Goal: Task Accomplishment & Management: Use online tool/utility

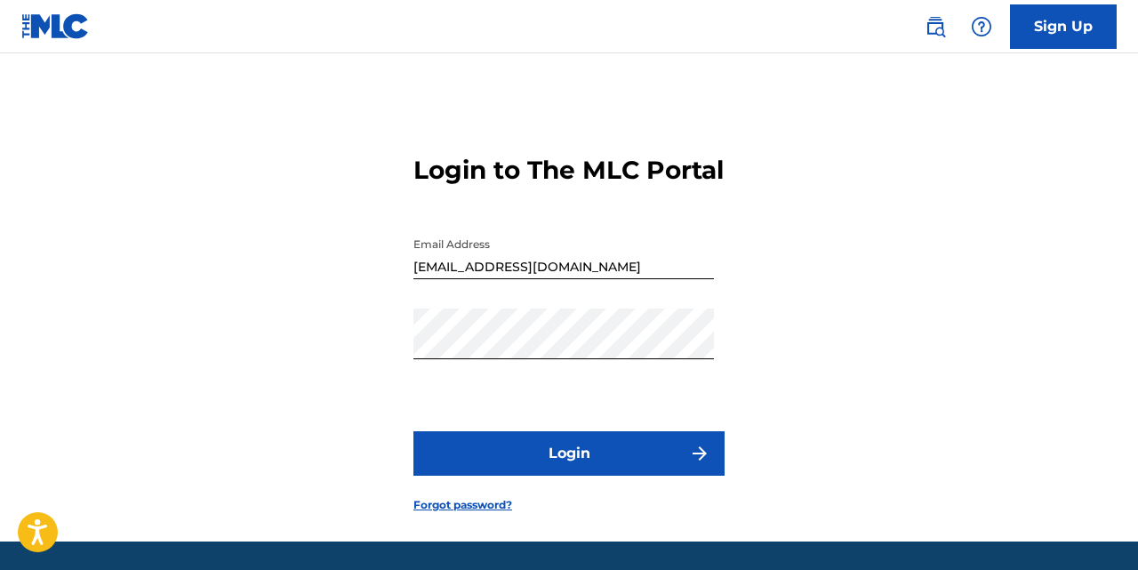
click at [523, 476] on button "Login" at bounding box center [568, 453] width 311 height 44
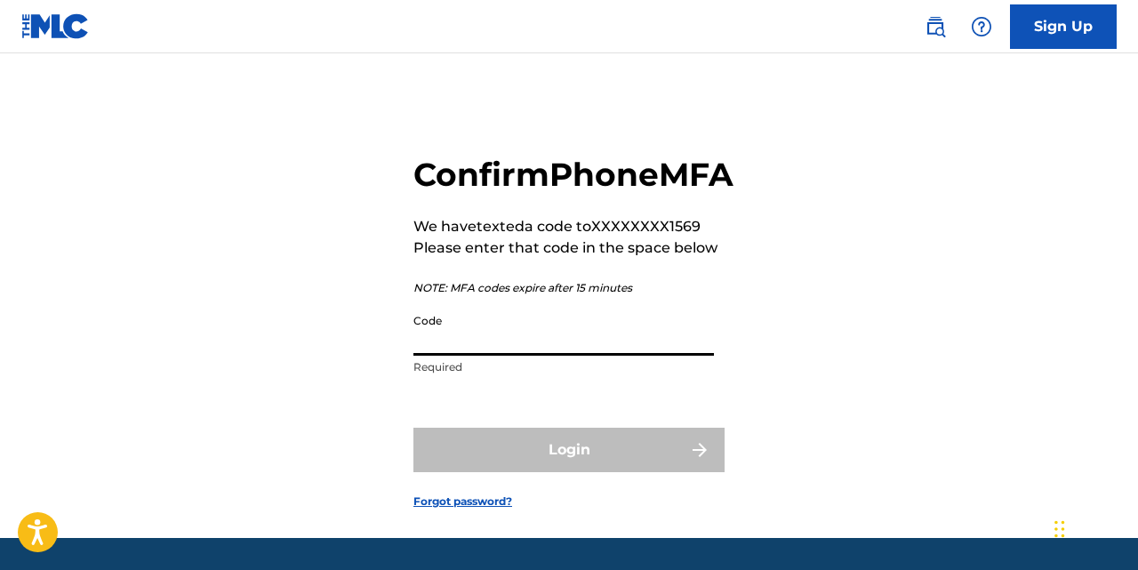
click at [518, 356] on input "Code" at bounding box center [563, 330] width 301 height 51
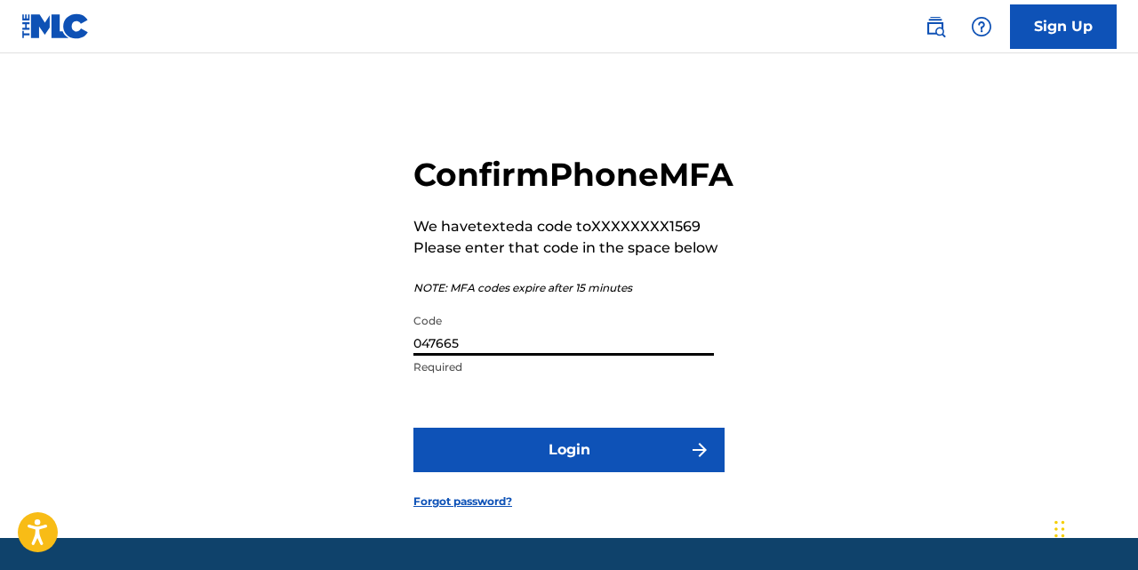
type input "047665"
click at [413, 428] on button "Login" at bounding box center [568, 450] width 311 height 44
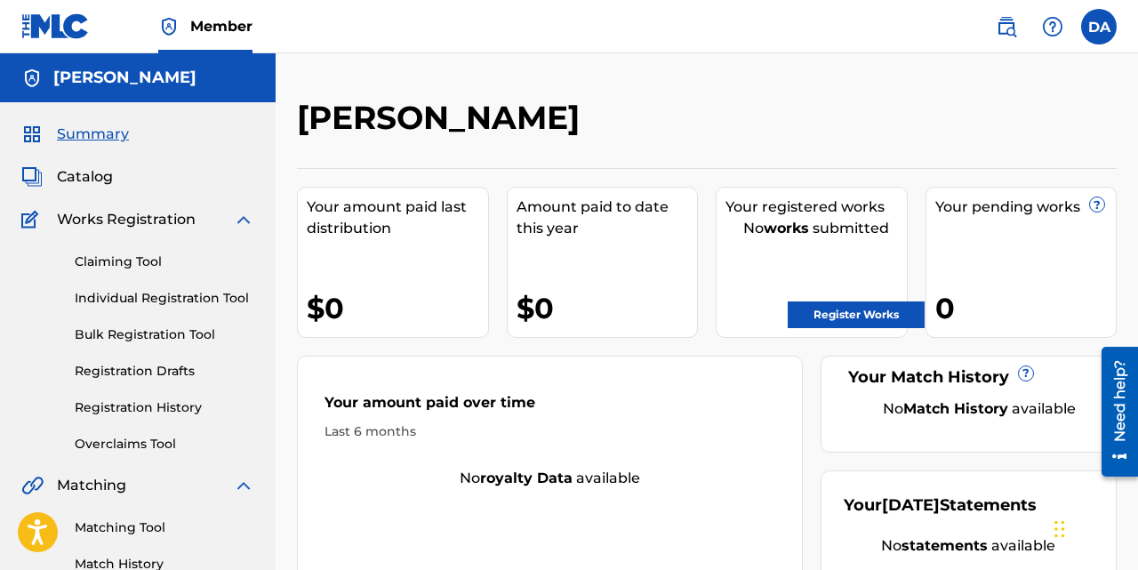
click at [76, 174] on span "Catalog" at bounding box center [85, 176] width 56 height 21
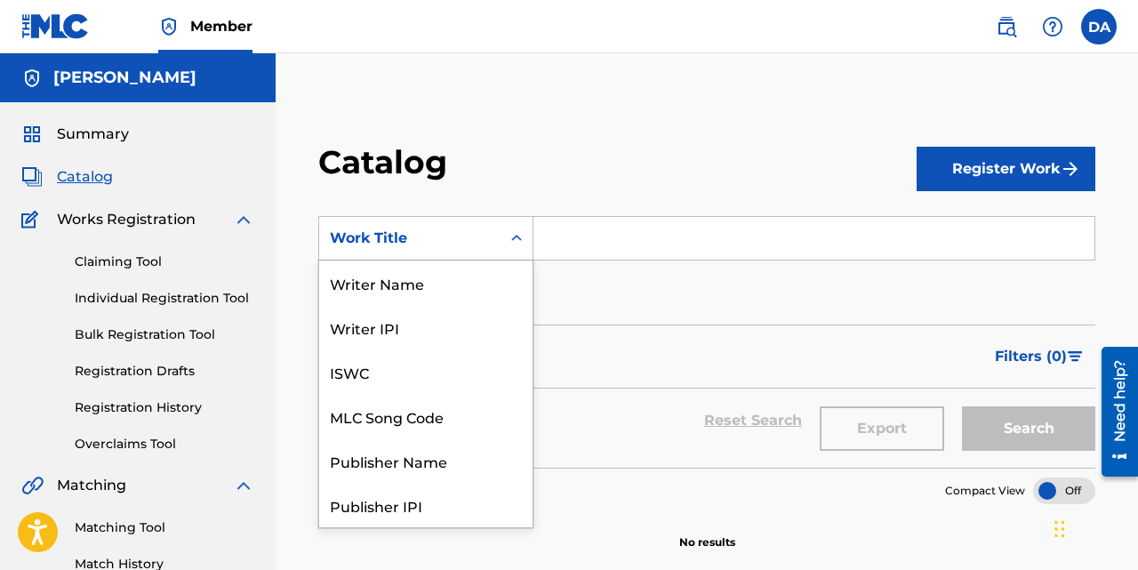
click at [442, 229] on div "Work Title" at bounding box center [410, 238] width 160 height 21
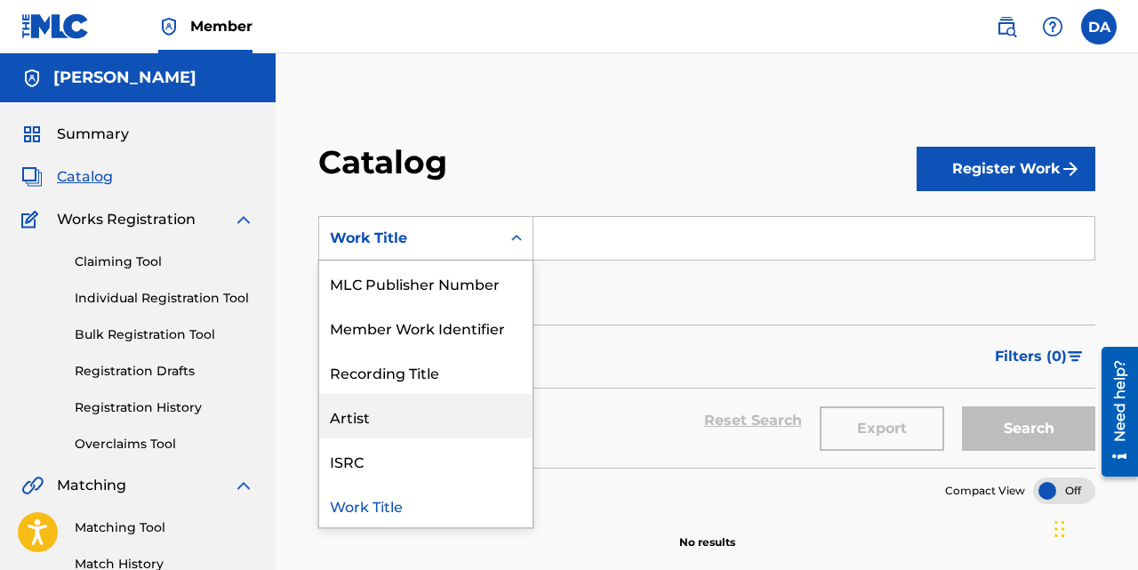
click at [431, 412] on div "Artist" at bounding box center [425, 416] width 213 height 44
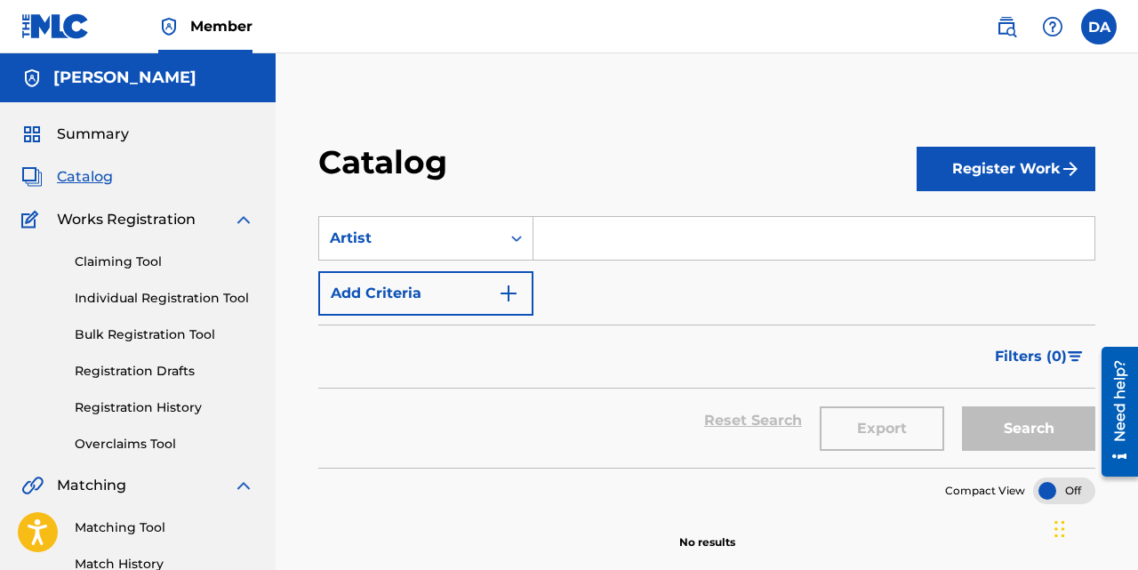
click at [586, 245] on input "Search Form" at bounding box center [814, 238] width 561 height 43
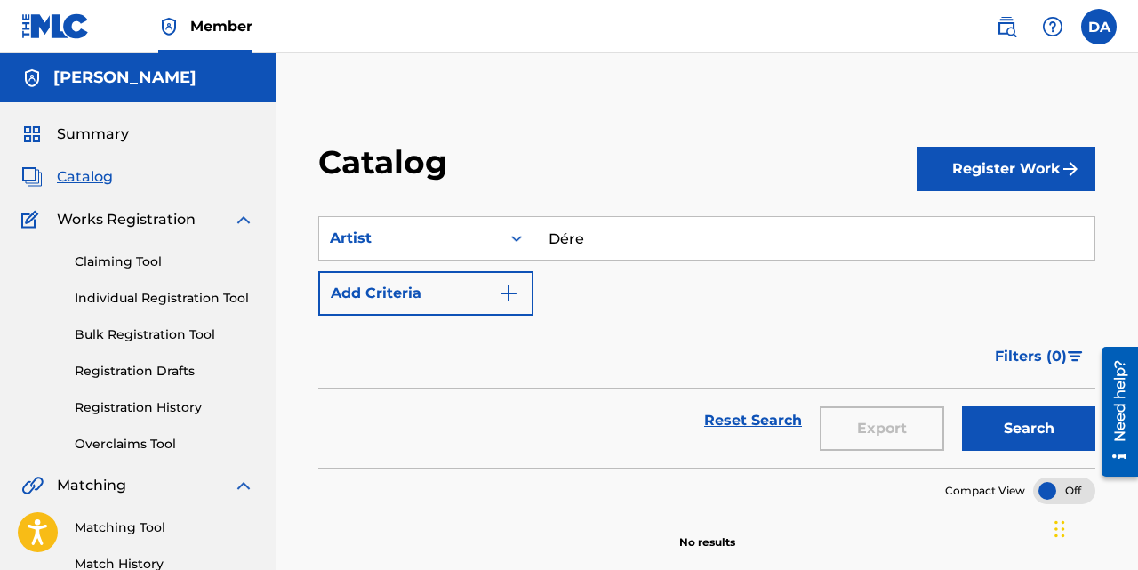
type input "Dére"
click at [962, 406] on button "Search" at bounding box center [1028, 428] width 133 height 44
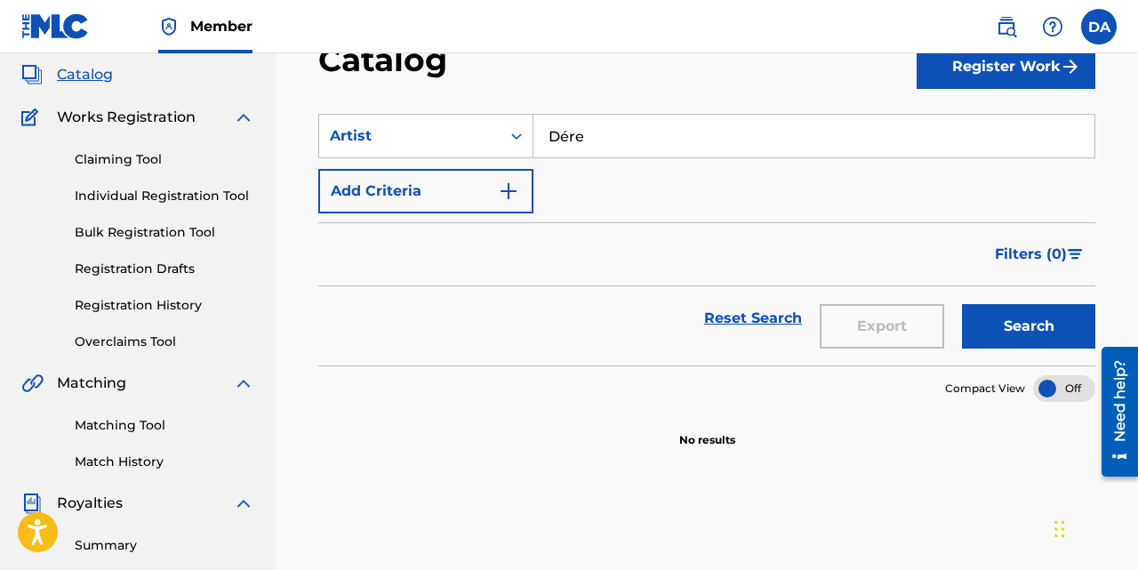
scroll to position [108, 0]
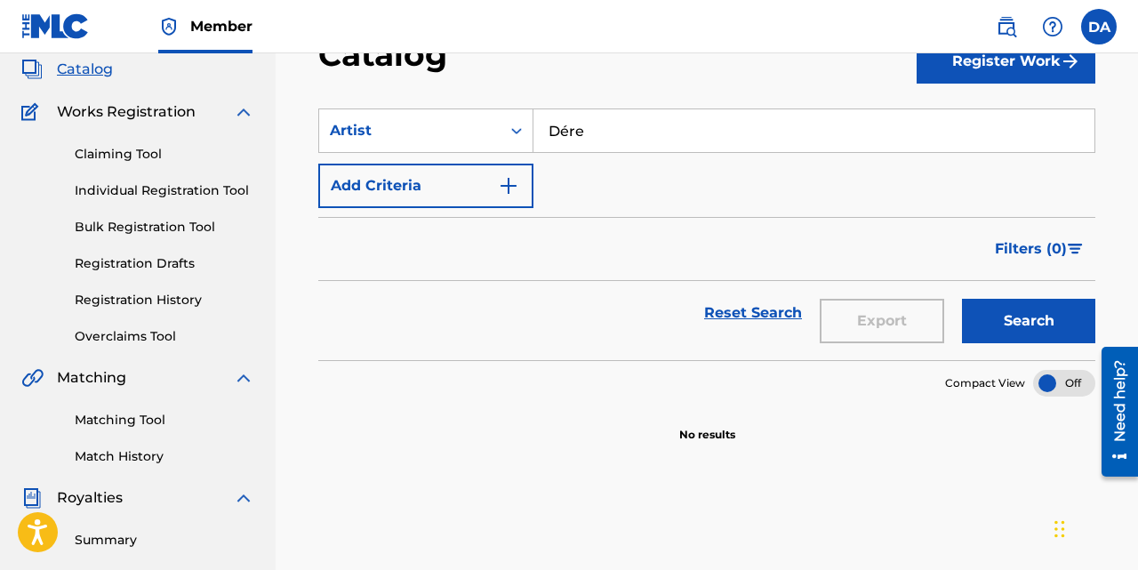
click at [1011, 312] on button "Search" at bounding box center [1028, 321] width 133 height 44
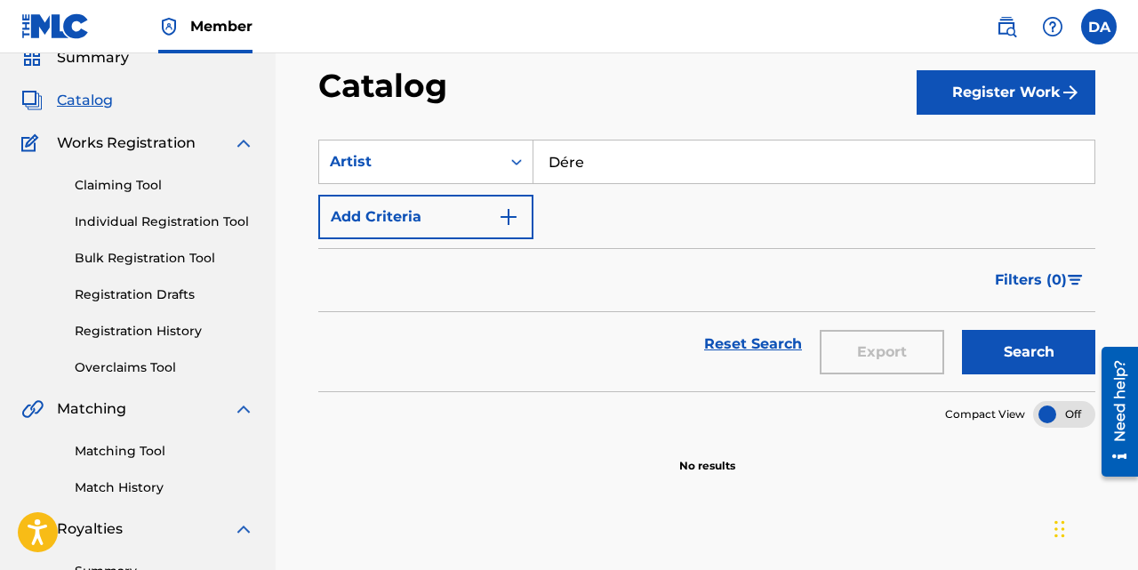
scroll to position [69, 0]
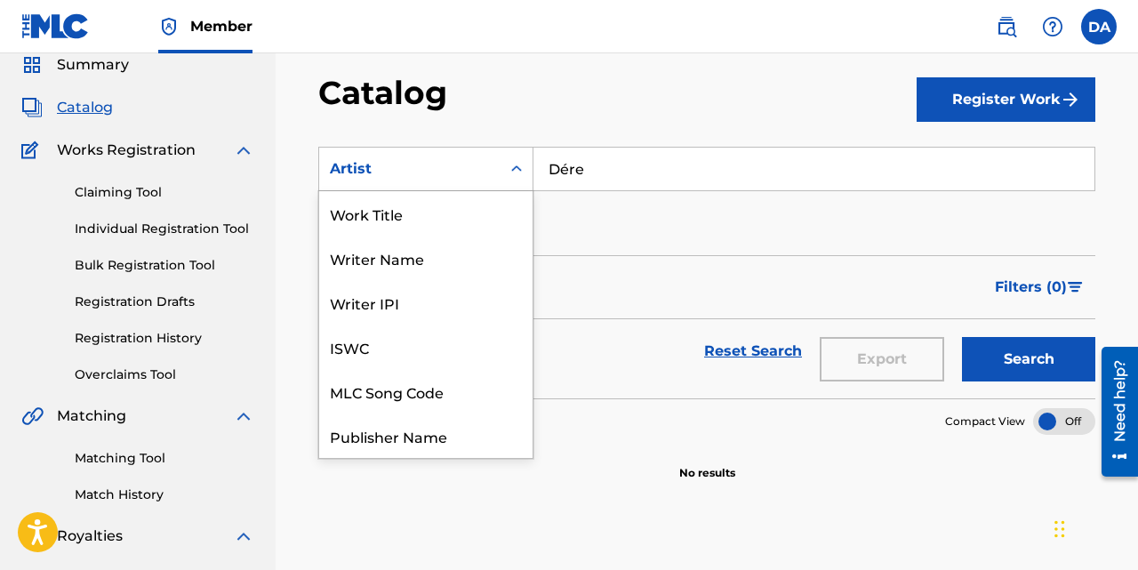
click at [402, 177] on div "Artist" at bounding box center [410, 168] width 160 height 21
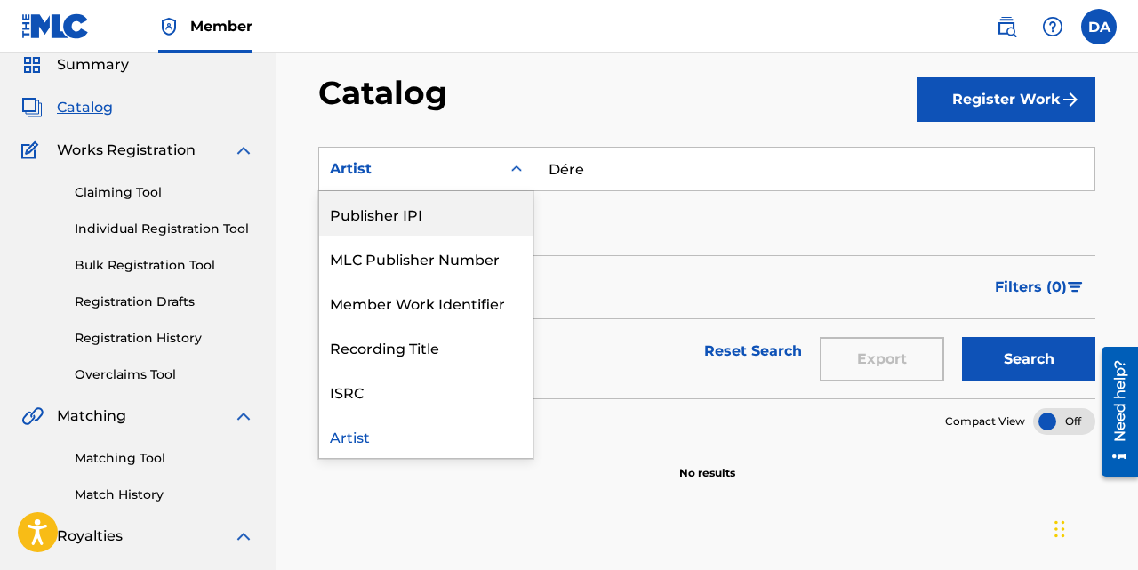
click at [456, 229] on div "Publisher IPI" at bounding box center [425, 213] width 213 height 44
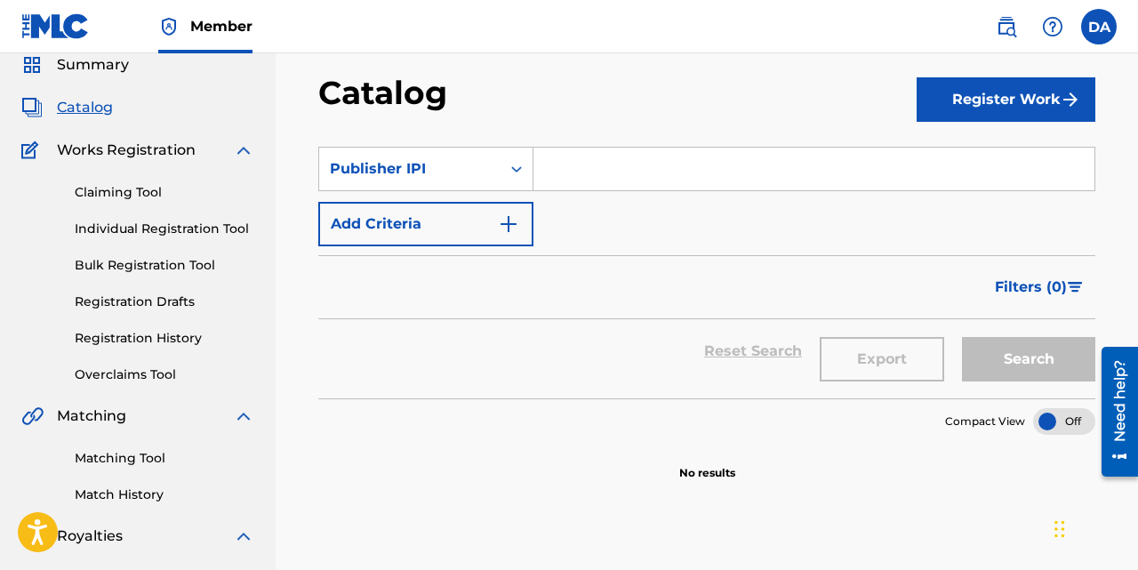
click at [567, 174] on input "Search Form" at bounding box center [814, 169] width 561 height 43
click at [629, 166] on input "Search Form" at bounding box center [814, 169] width 561 height 43
paste input "737854798"
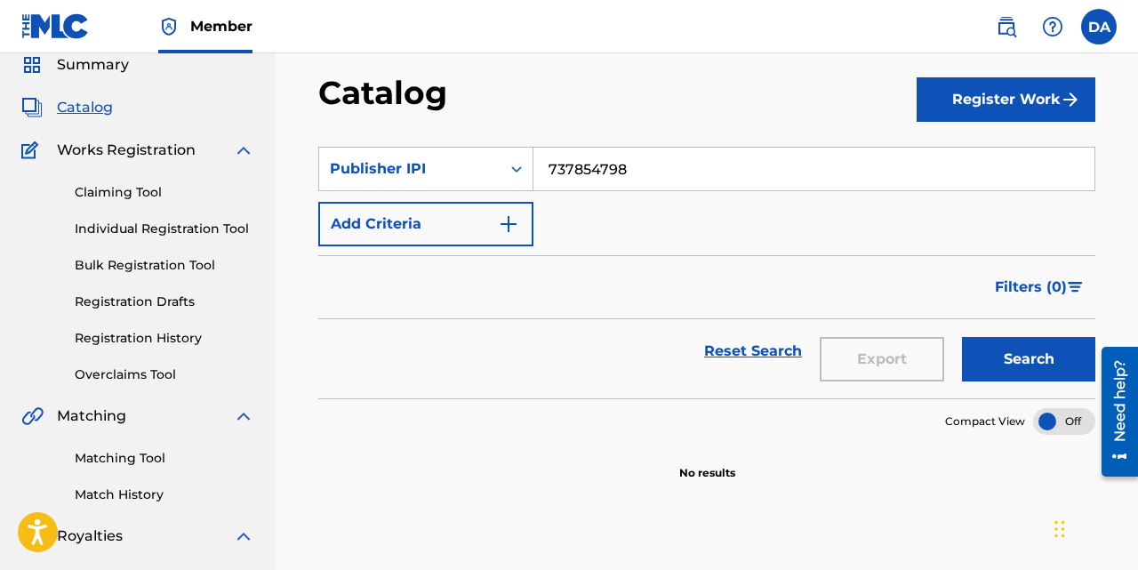
type input "737854798"
click at [962, 337] on button "Search" at bounding box center [1028, 359] width 133 height 44
click at [1039, 350] on button "Search" at bounding box center [1028, 359] width 133 height 44
click at [409, 222] on button "Add Criteria" at bounding box center [425, 224] width 215 height 44
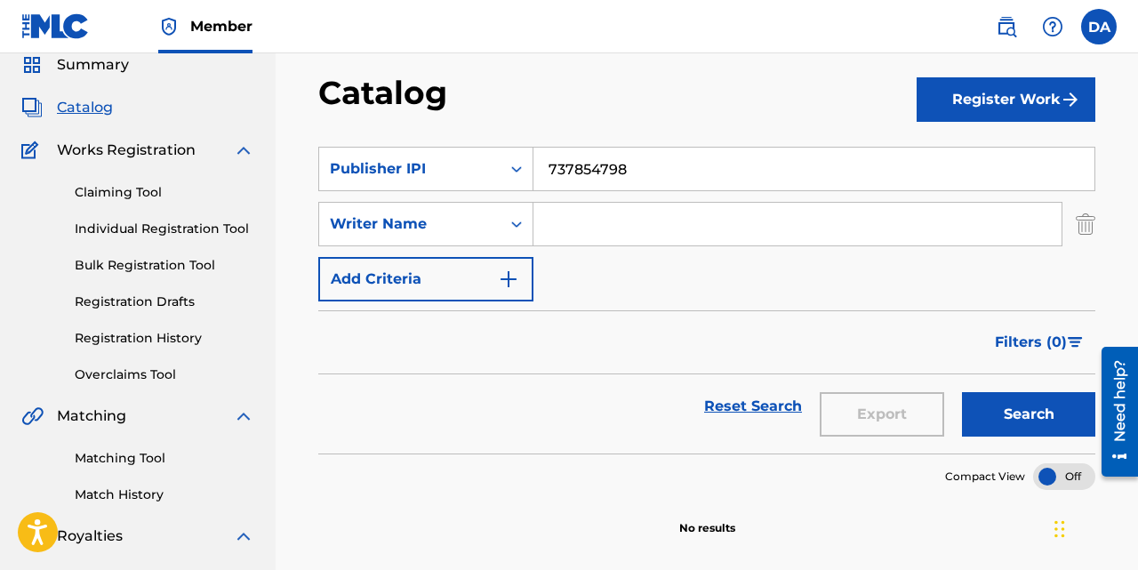
click at [1093, 224] on img "Search Form" at bounding box center [1086, 224] width 20 height 44
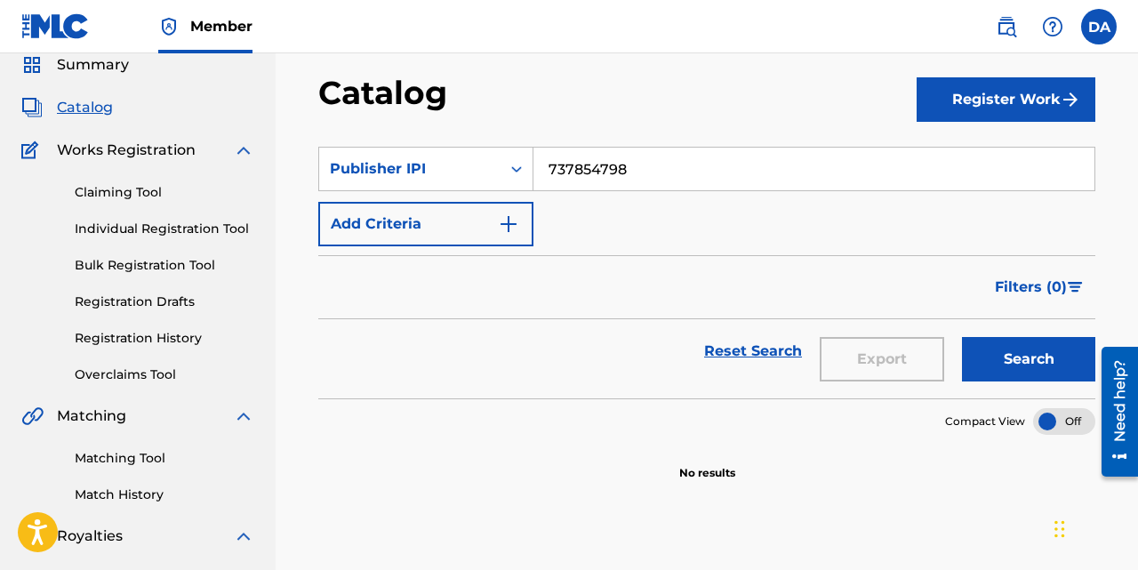
click at [759, 170] on input "737854798" at bounding box center [814, 169] width 561 height 43
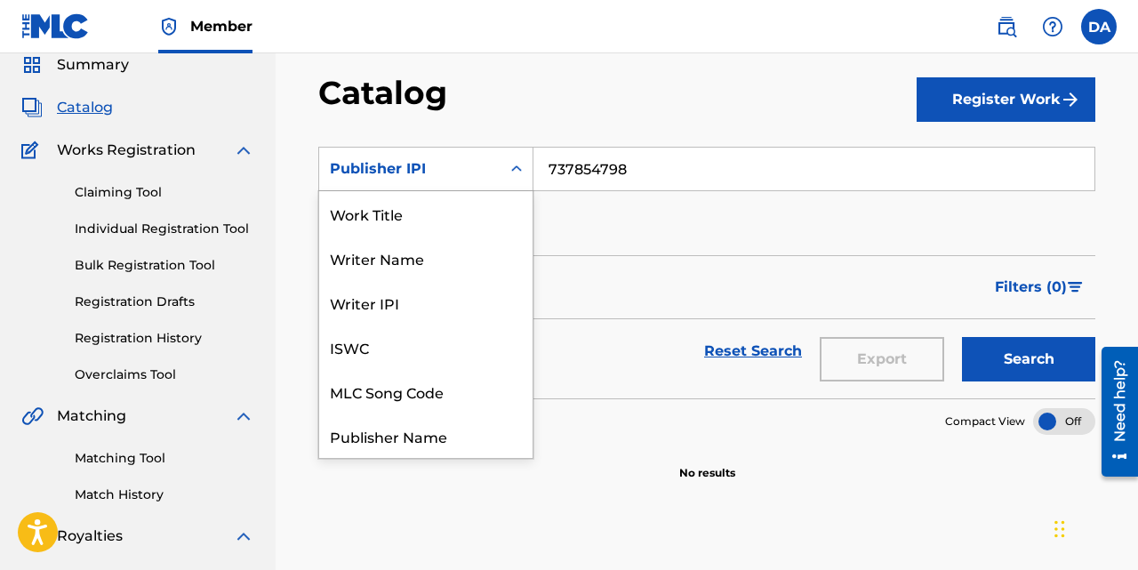
click at [404, 177] on div "Publisher IPI" at bounding box center [410, 168] width 160 height 21
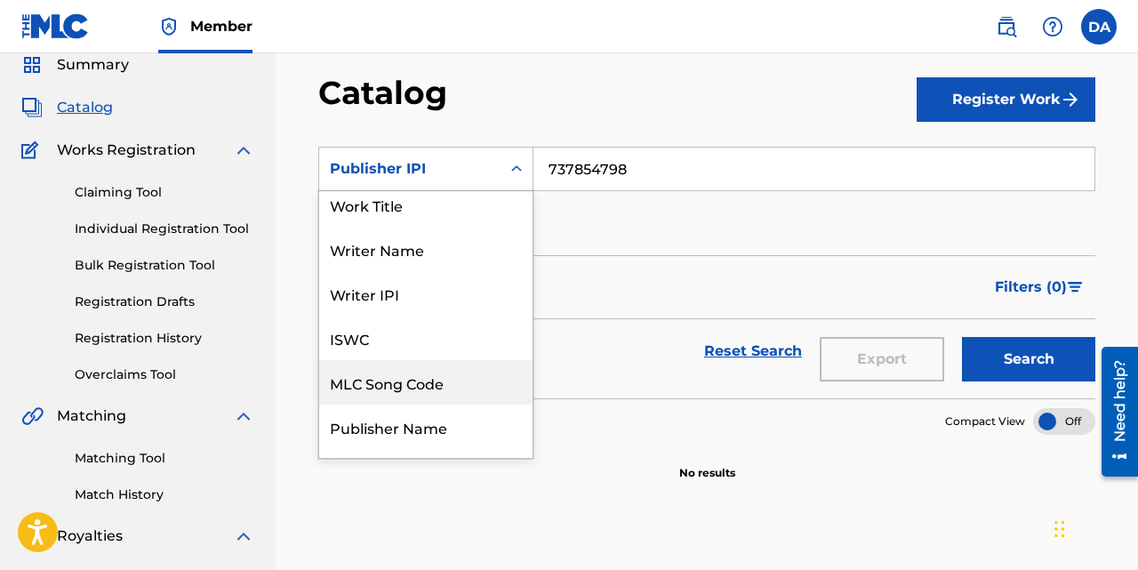
scroll to position [0, 0]
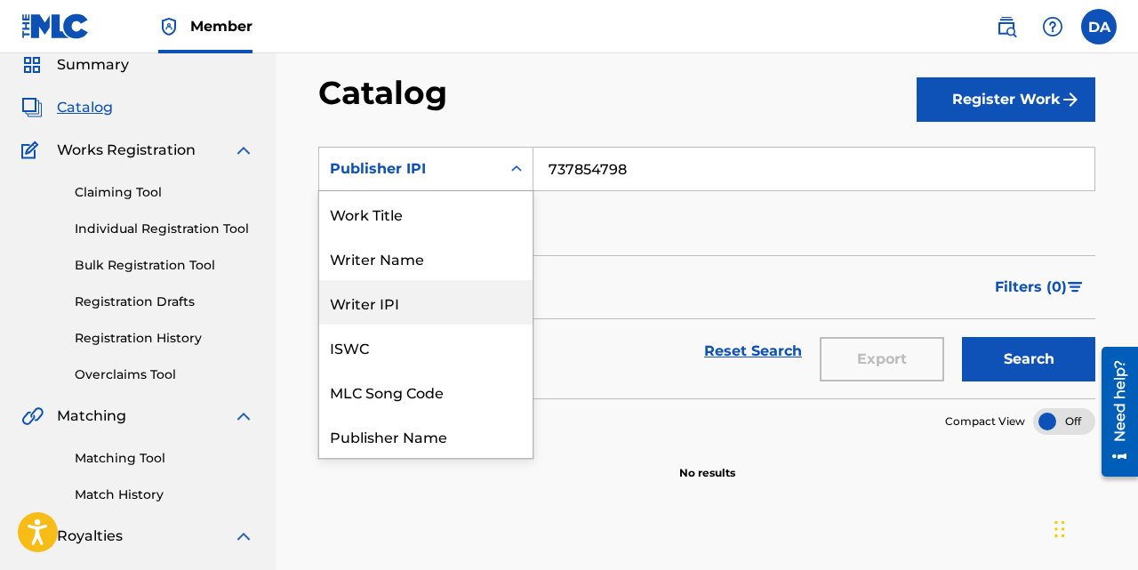
click at [429, 294] on div "Writer IPI" at bounding box center [425, 302] width 213 height 44
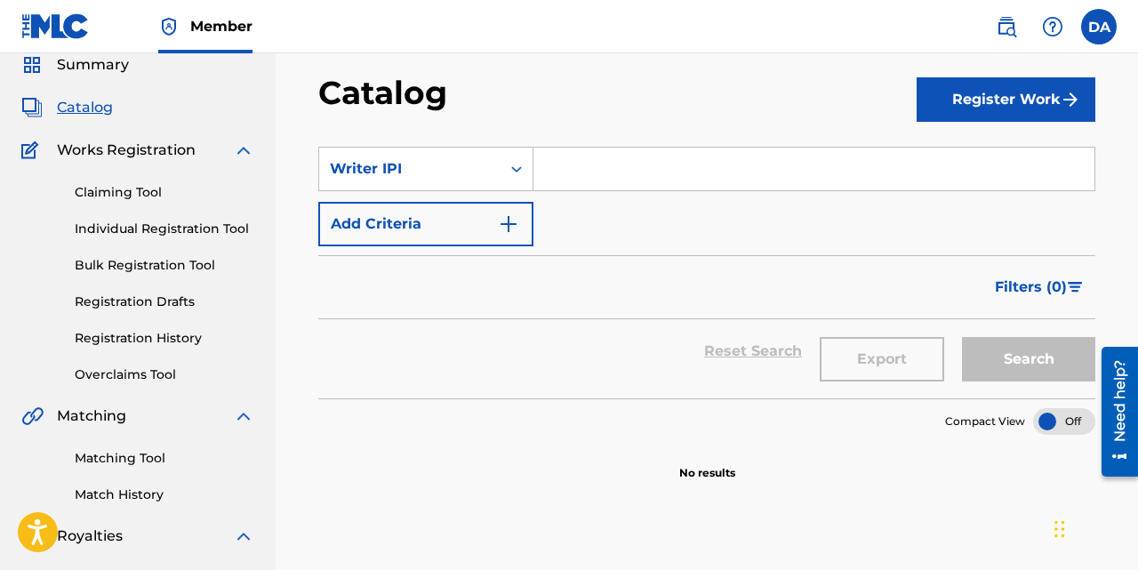
click at [603, 162] on input "Search Form" at bounding box center [814, 169] width 561 height 43
click at [569, 180] on input "Search Form" at bounding box center [814, 169] width 561 height 43
paste input "737171929"
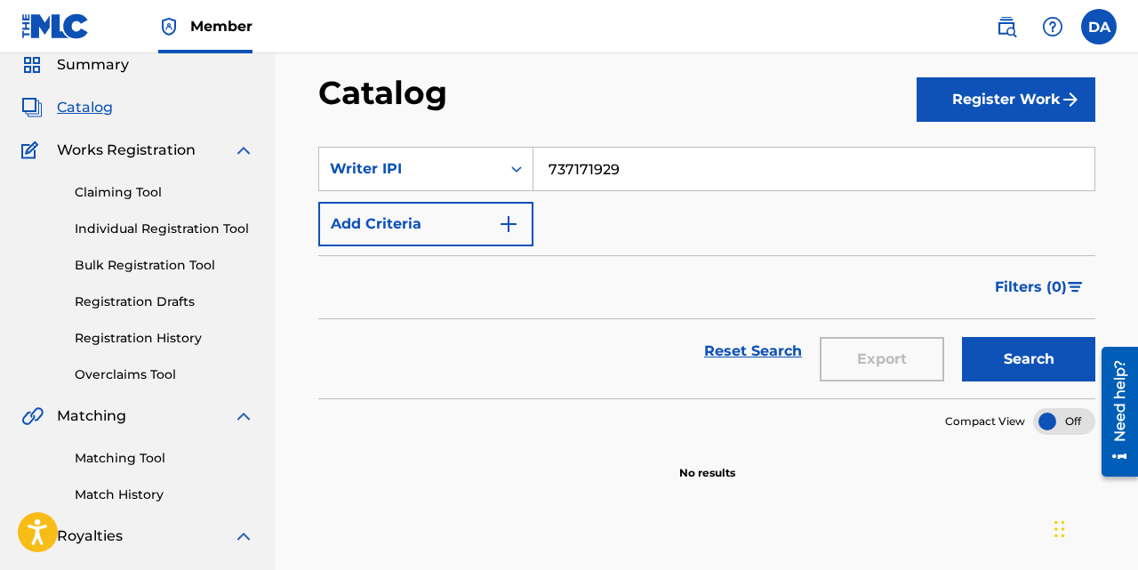
type input "737171929"
click at [962, 337] on button "Search" at bounding box center [1028, 359] width 133 height 44
click at [1019, 88] on button "Register Work" at bounding box center [1006, 99] width 179 height 44
click at [816, 63] on div "Catalog Register Work Individual By File Upload SearchWithCriteria0a68a357-61e3…" at bounding box center [707, 487] width 863 height 919
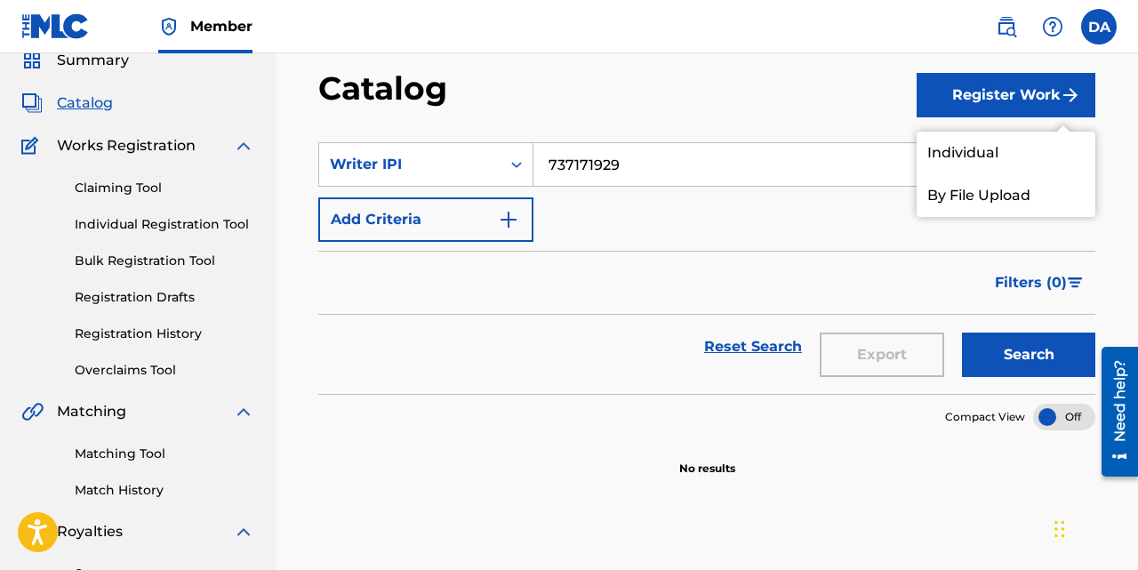
scroll to position [53, 0]
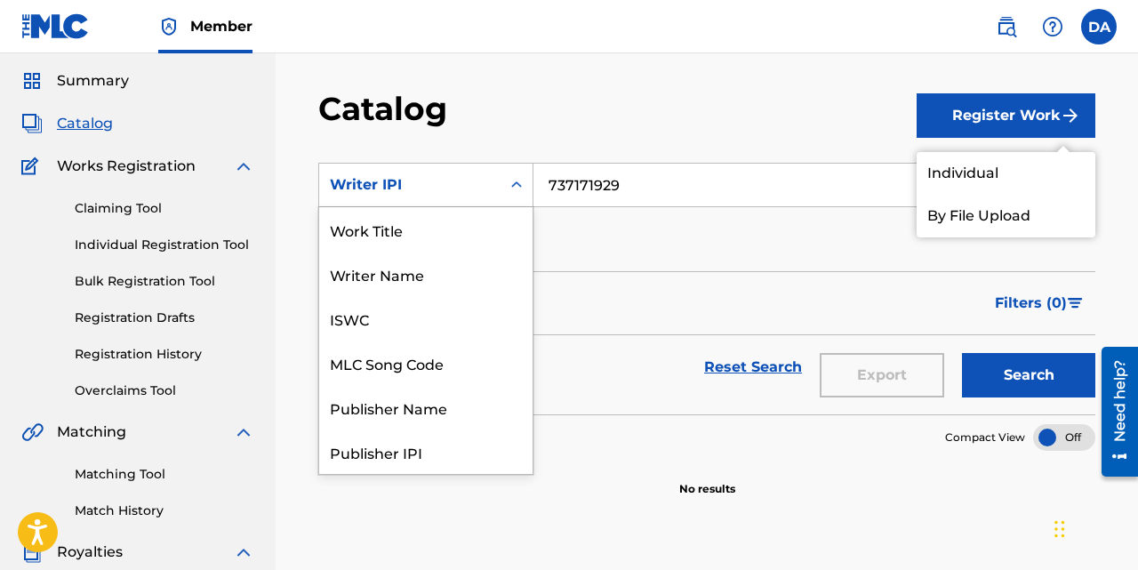
click at [474, 183] on div "Writer IPI" at bounding box center [410, 184] width 160 height 21
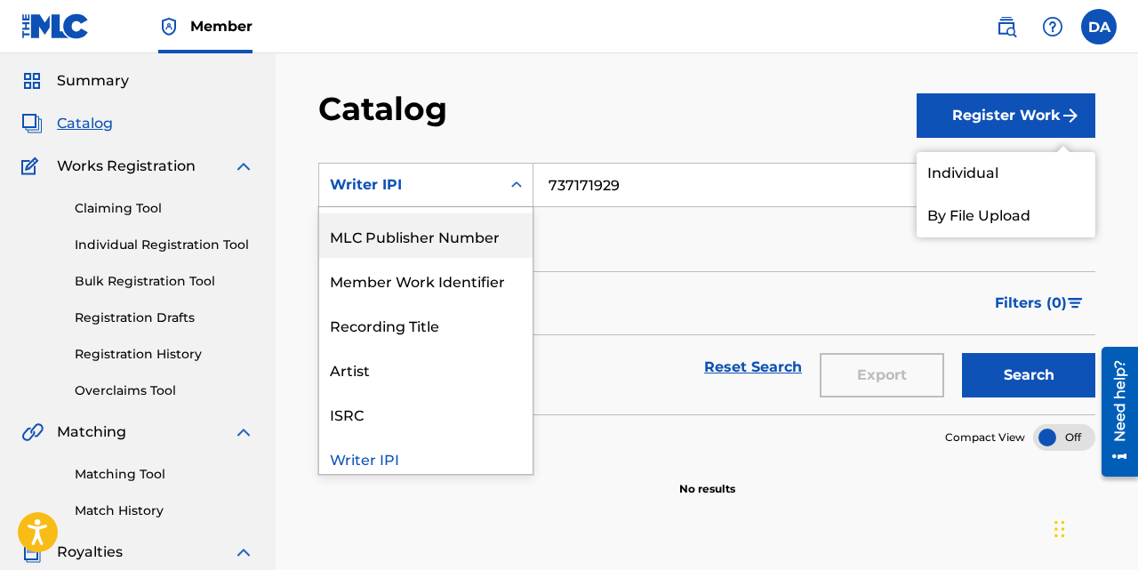
scroll to position [267, 0]
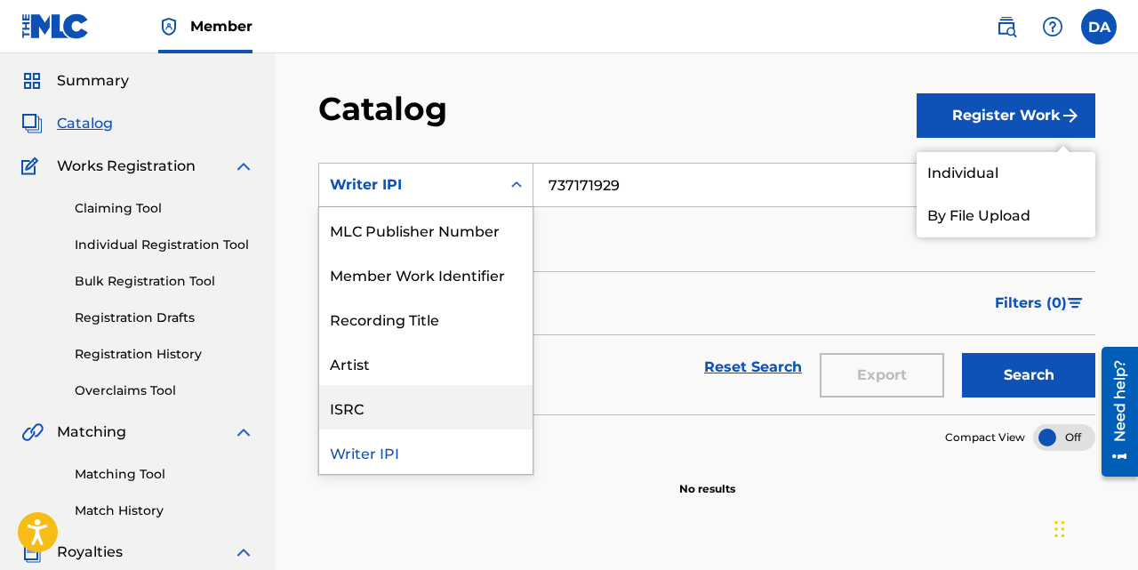
click at [389, 413] on div "ISRC" at bounding box center [425, 407] width 213 height 44
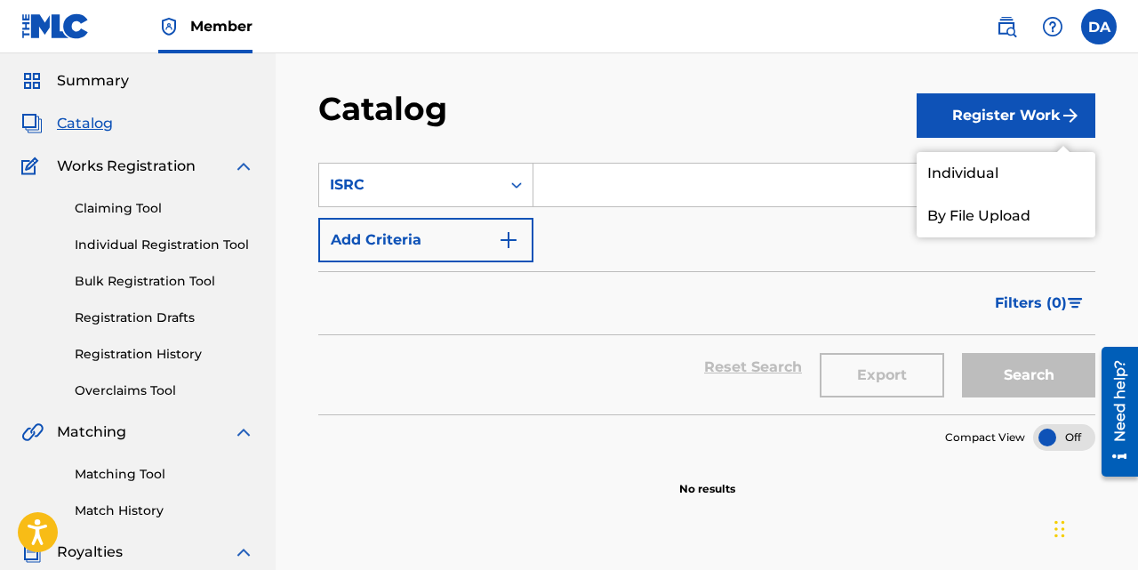
click at [581, 107] on div "Catalog" at bounding box center [617, 115] width 598 height 52
click at [429, 195] on div "ISRC" at bounding box center [410, 184] width 160 height 21
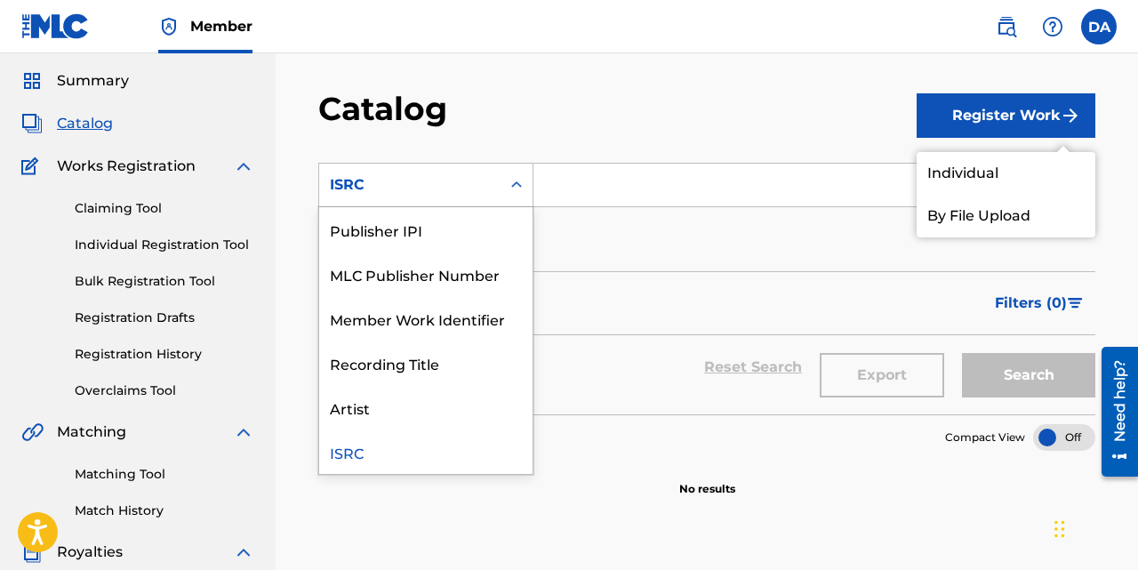
click at [356, 453] on div "ISRC" at bounding box center [425, 451] width 213 height 44
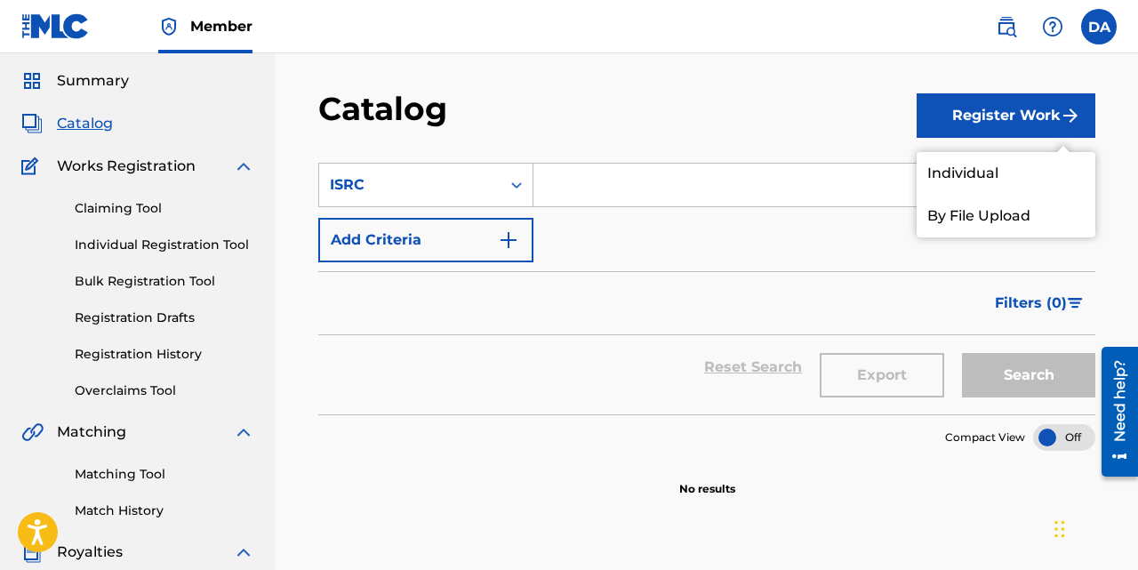
click at [584, 183] on input "Search Form" at bounding box center [814, 185] width 561 height 43
paste input "uscgj2443036"
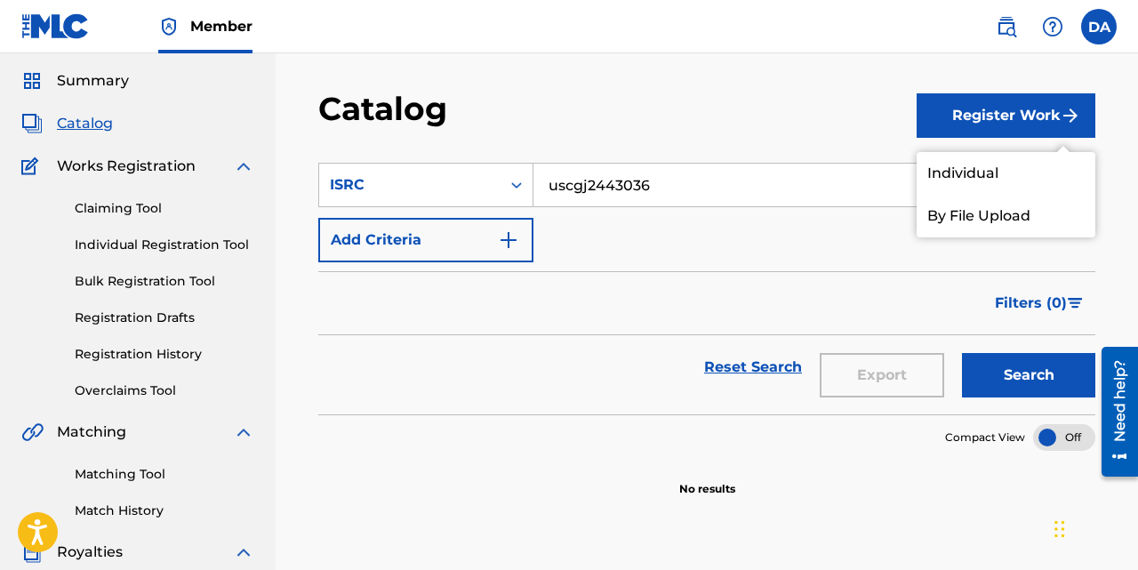
type input "uscgj2443036"
click at [1031, 382] on button "Search" at bounding box center [1028, 375] width 133 height 44
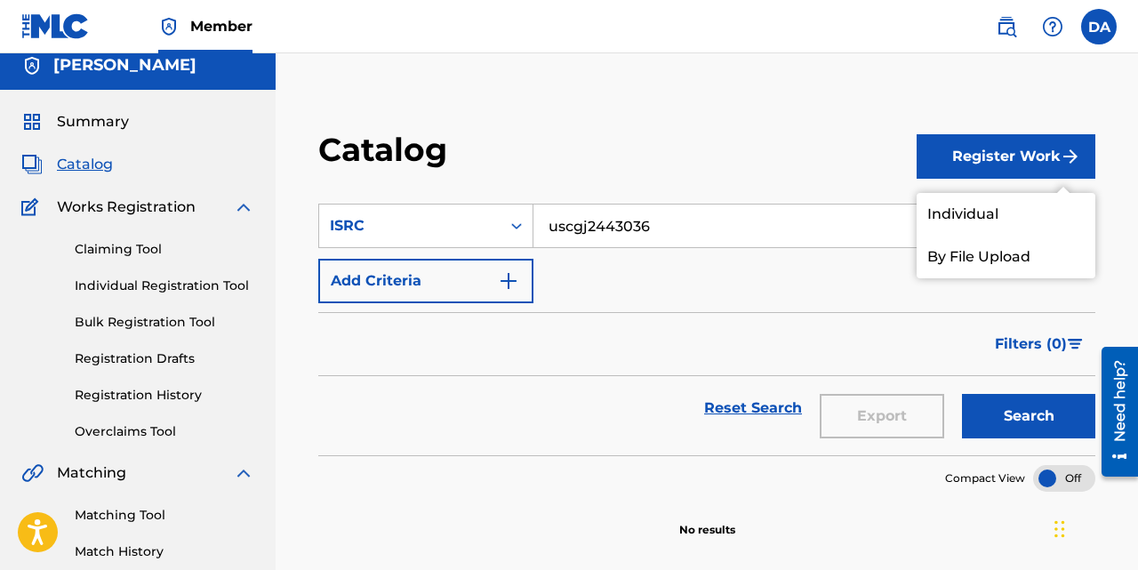
scroll to position [0, 0]
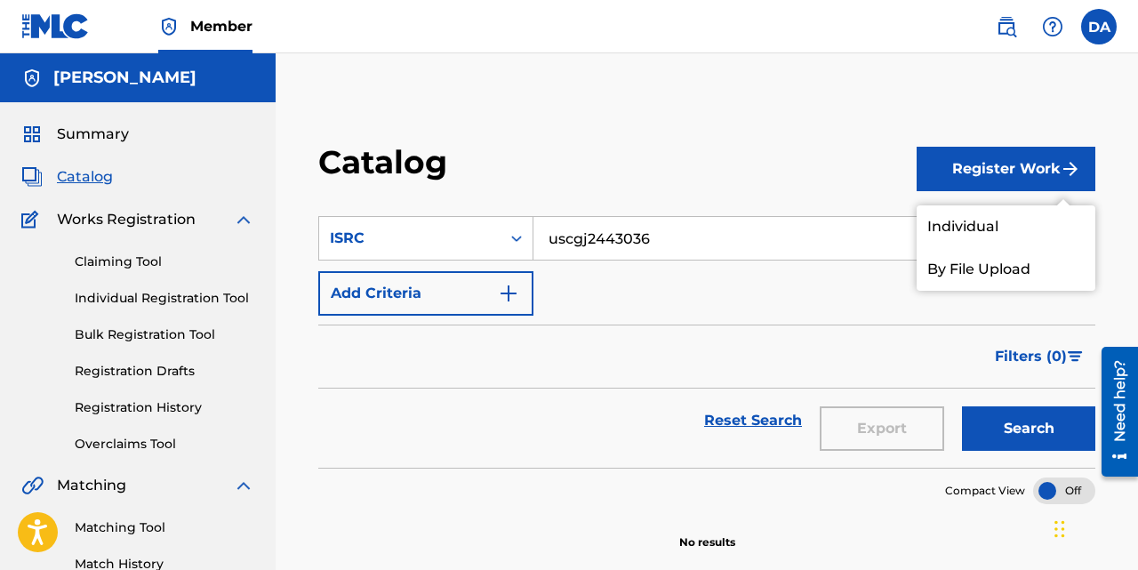
click at [175, 411] on link "Registration History" at bounding box center [165, 407] width 180 height 19
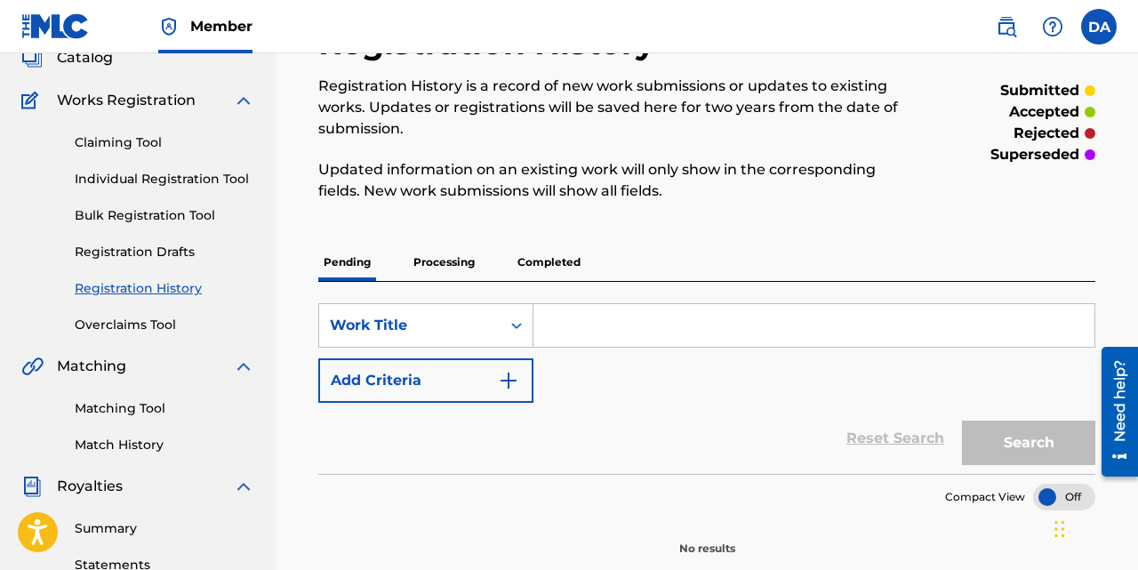
scroll to position [114, 0]
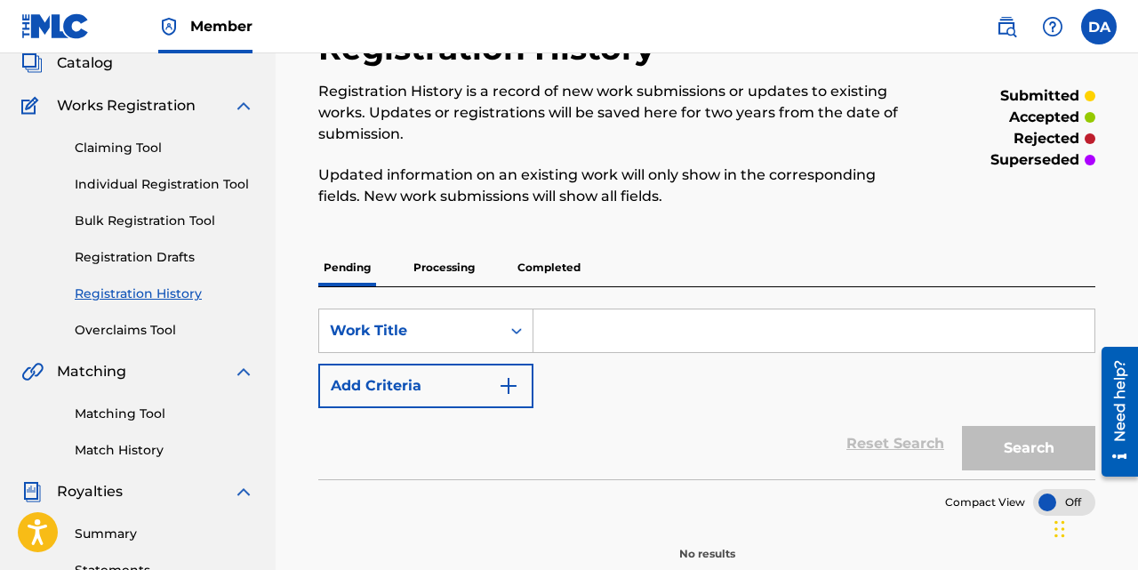
click at [145, 257] on link "Registration Drafts" at bounding box center [165, 257] width 180 height 19
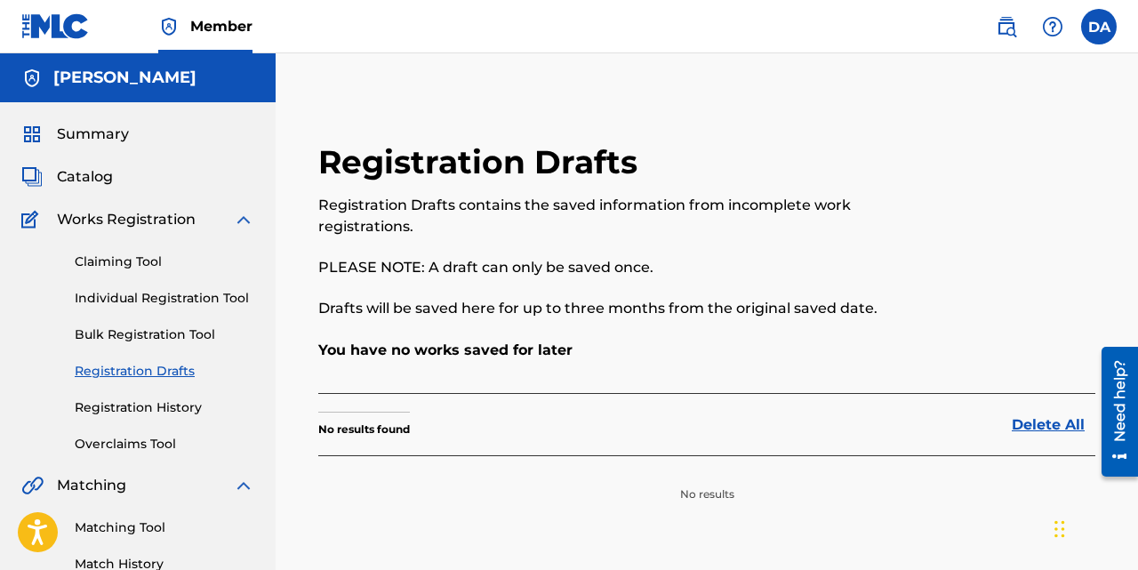
click at [135, 270] on link "Claiming Tool" at bounding box center [165, 262] width 180 height 19
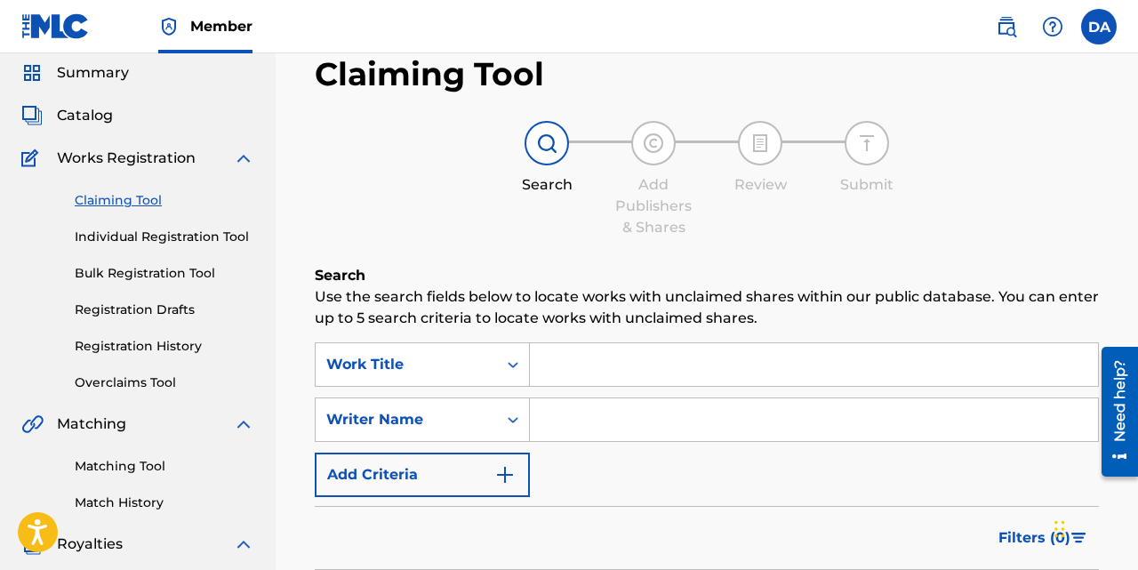
scroll to position [62, 0]
click at [115, 238] on link "Individual Registration Tool" at bounding box center [165, 236] width 180 height 19
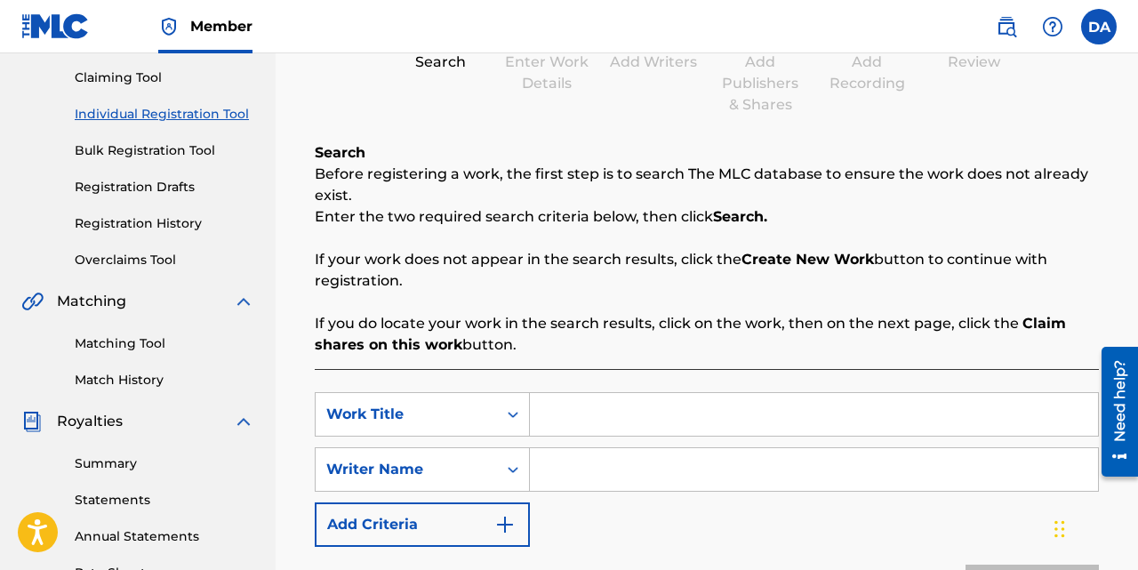
scroll to position [192, 0]
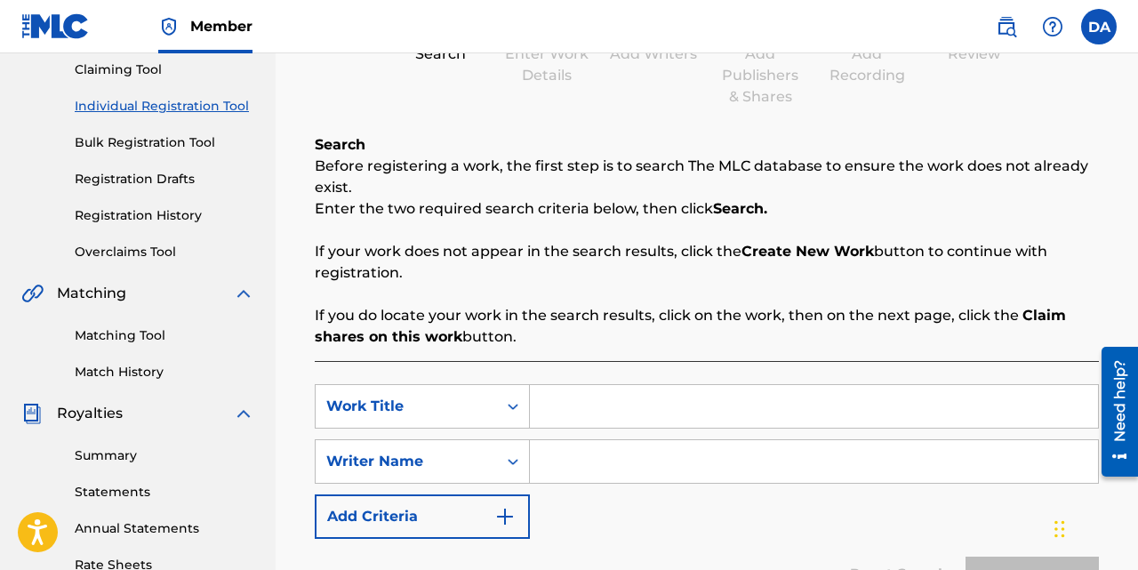
click at [626, 401] on input "Search Form" at bounding box center [814, 406] width 568 height 43
type input "q"
type input "12am in [GEOGRAPHIC_DATA]"
click at [611, 453] on input "Search Form" at bounding box center [814, 461] width 568 height 43
type input "Dére"
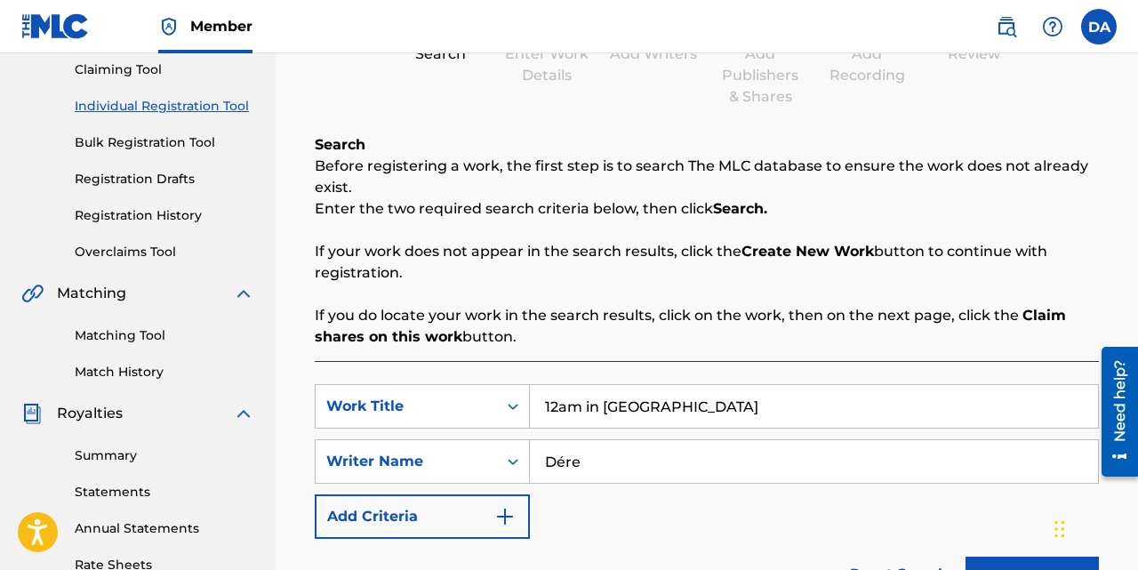
click at [966, 557] on button "Search" at bounding box center [1032, 579] width 133 height 44
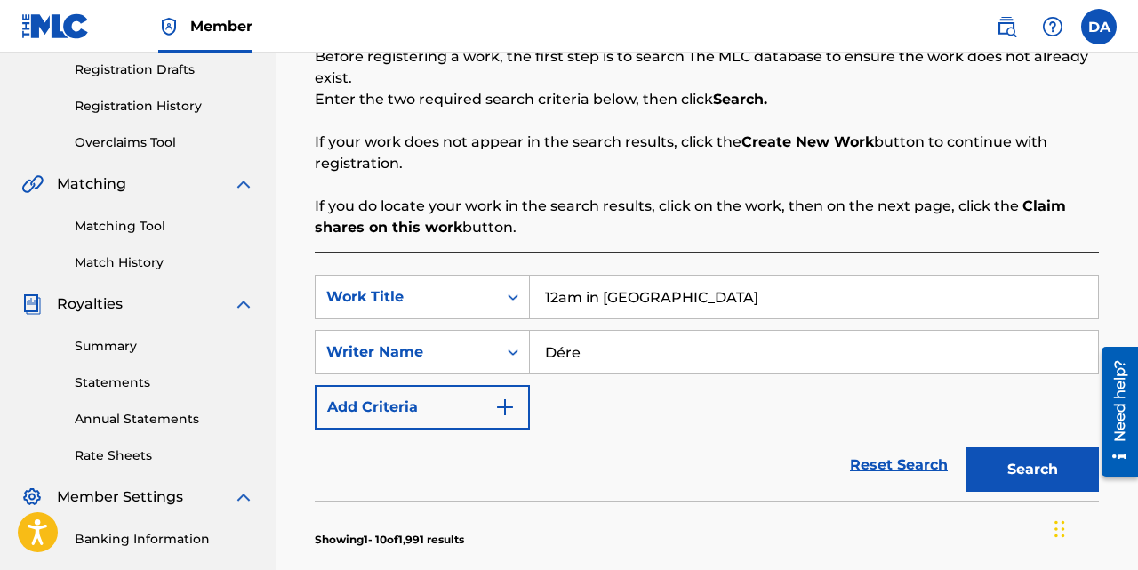
scroll to position [323, 0]
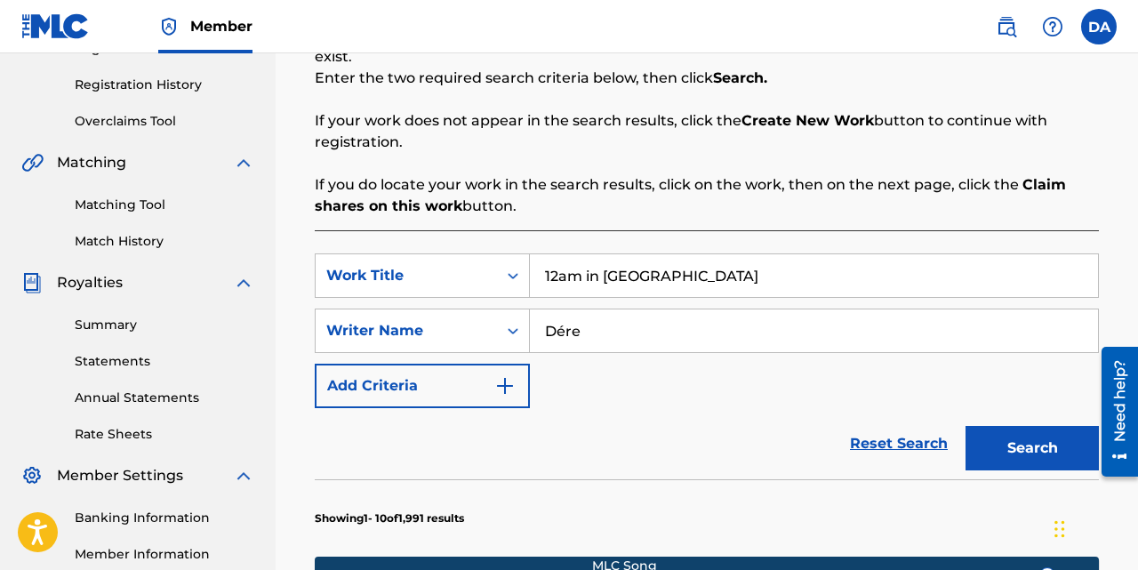
click at [1051, 442] on button "Search" at bounding box center [1032, 448] width 133 height 44
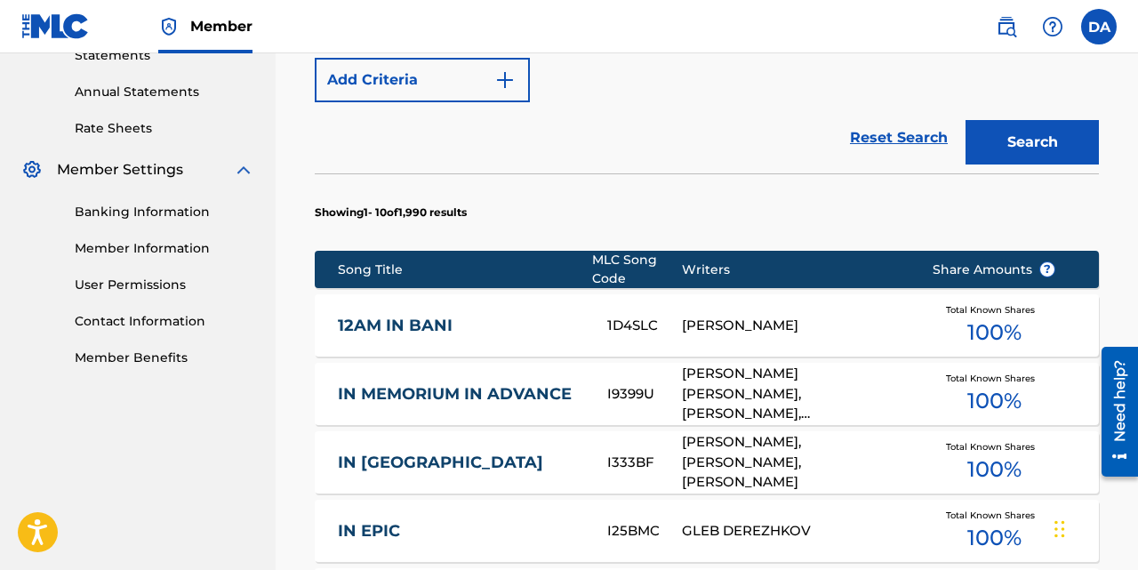
scroll to position [630, 0]
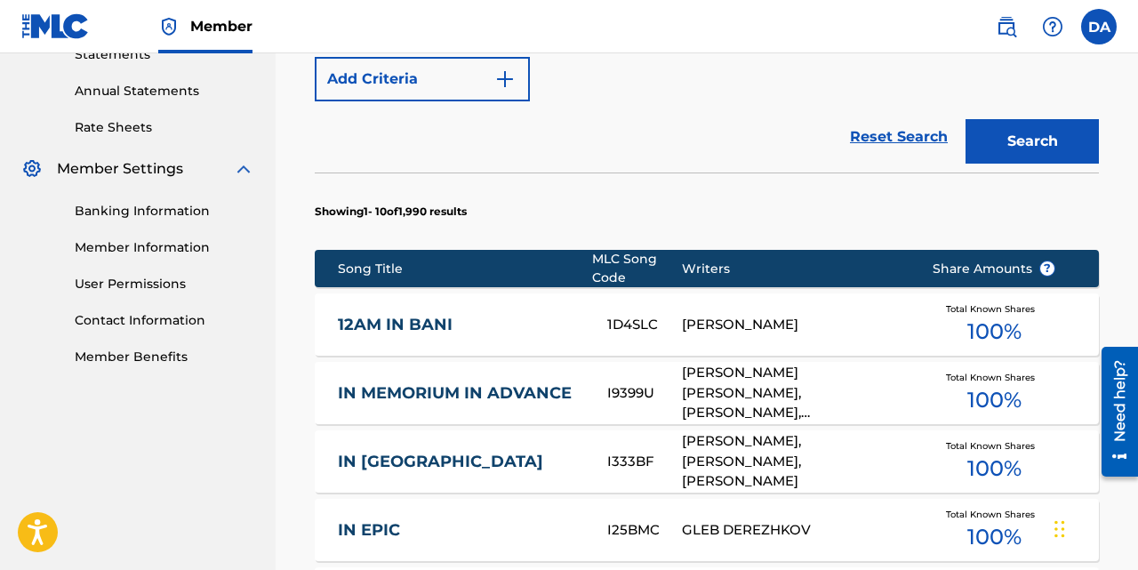
click at [975, 328] on span "100 %" at bounding box center [994, 332] width 54 height 32
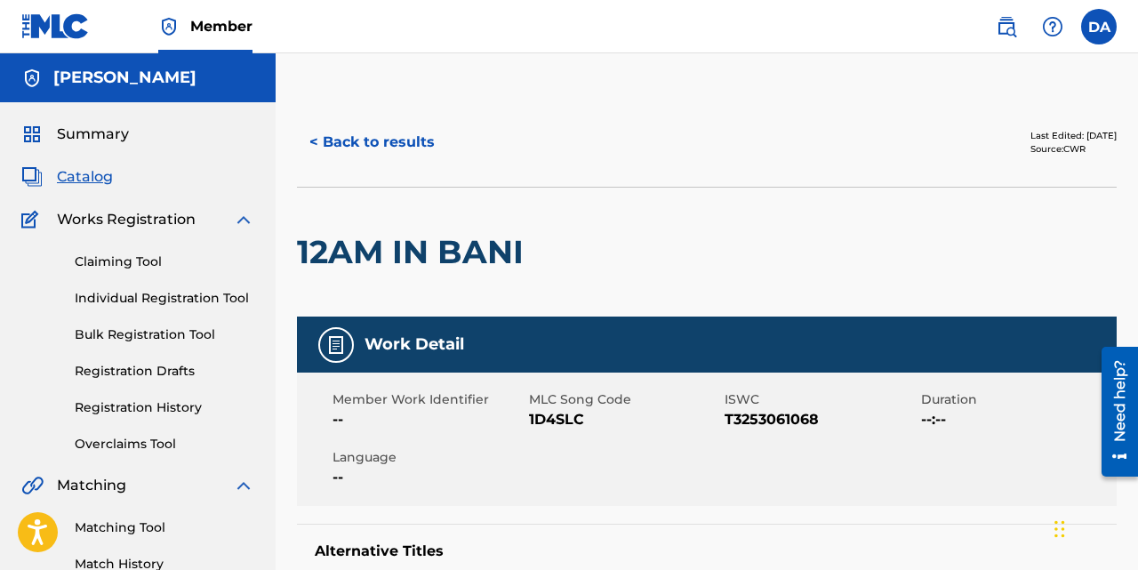
click at [361, 142] on button "< Back to results" at bounding box center [372, 142] width 150 height 44
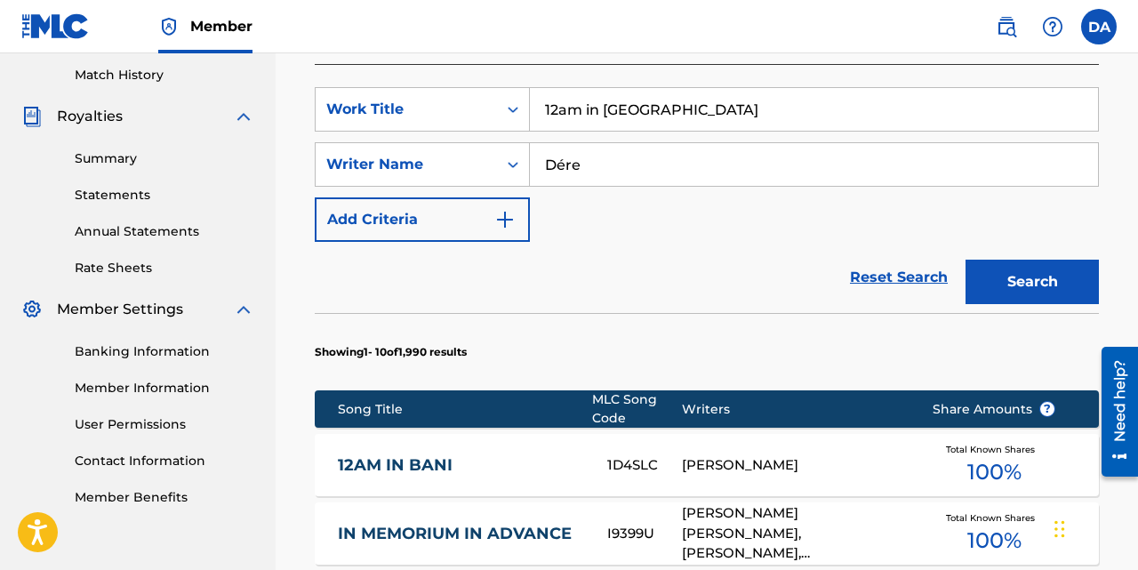
scroll to position [558, 0]
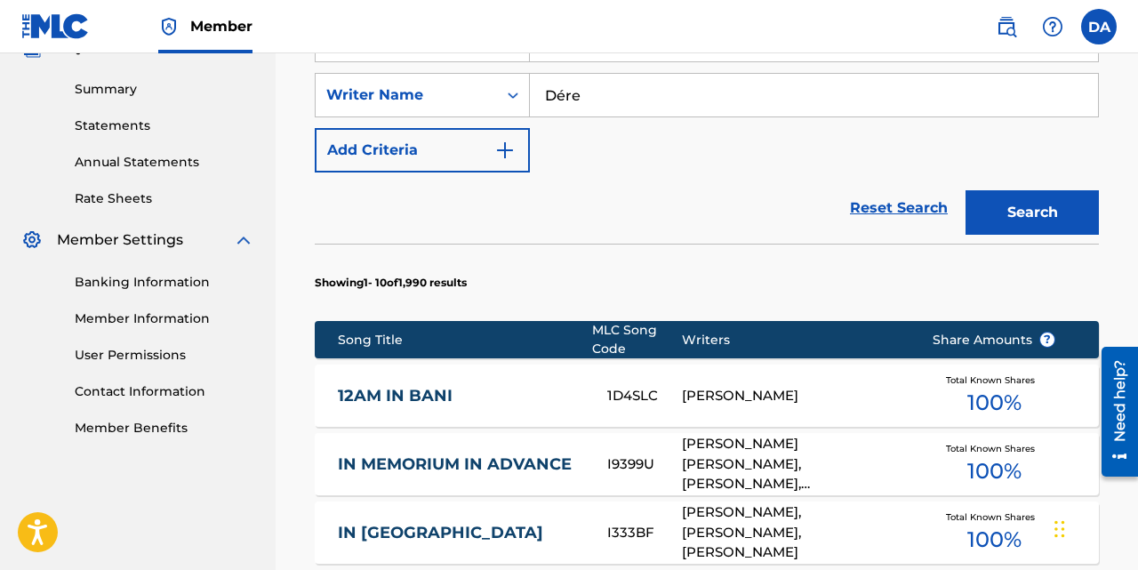
click at [704, 385] on div "12AM IN BANI 1D4SLC [PERSON_NAME] Total Known Shares 100 %" at bounding box center [707, 396] width 784 height 62
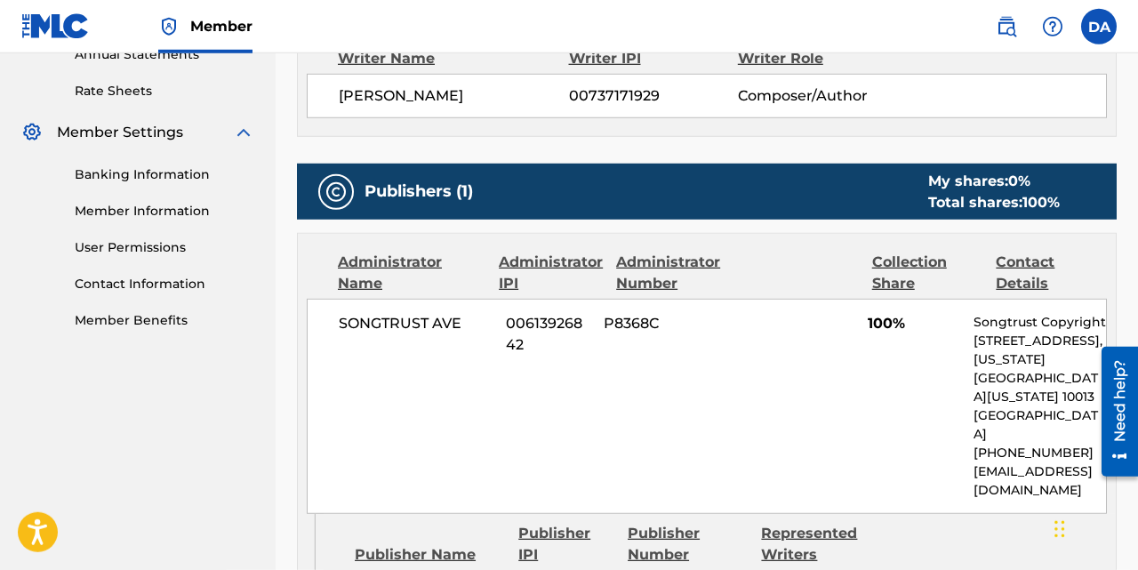
scroll to position [658, 0]
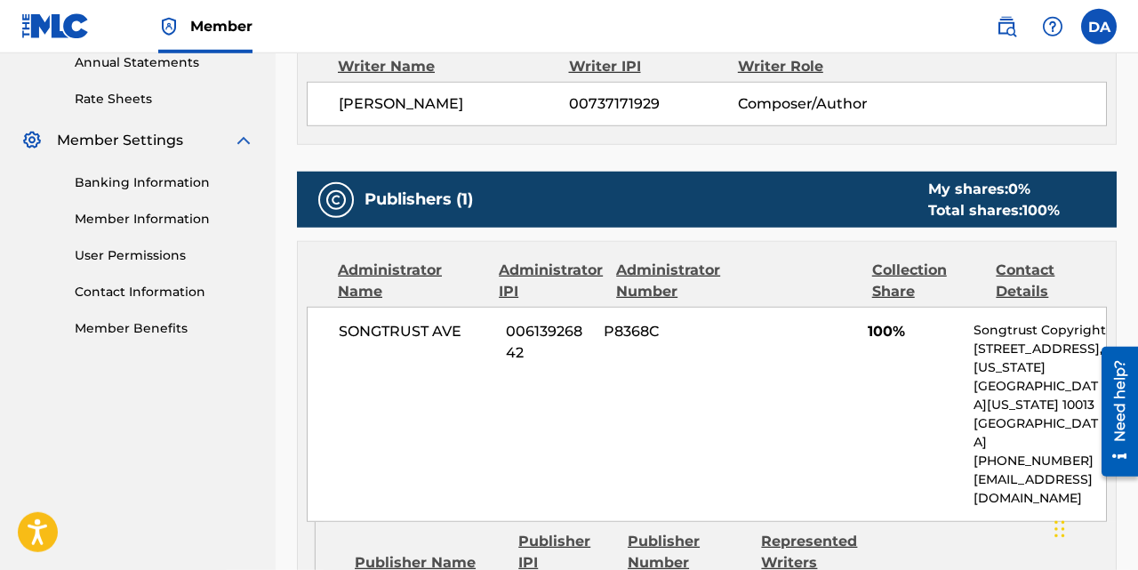
click at [985, 197] on div "My shares: 0 %" at bounding box center [994, 189] width 132 height 21
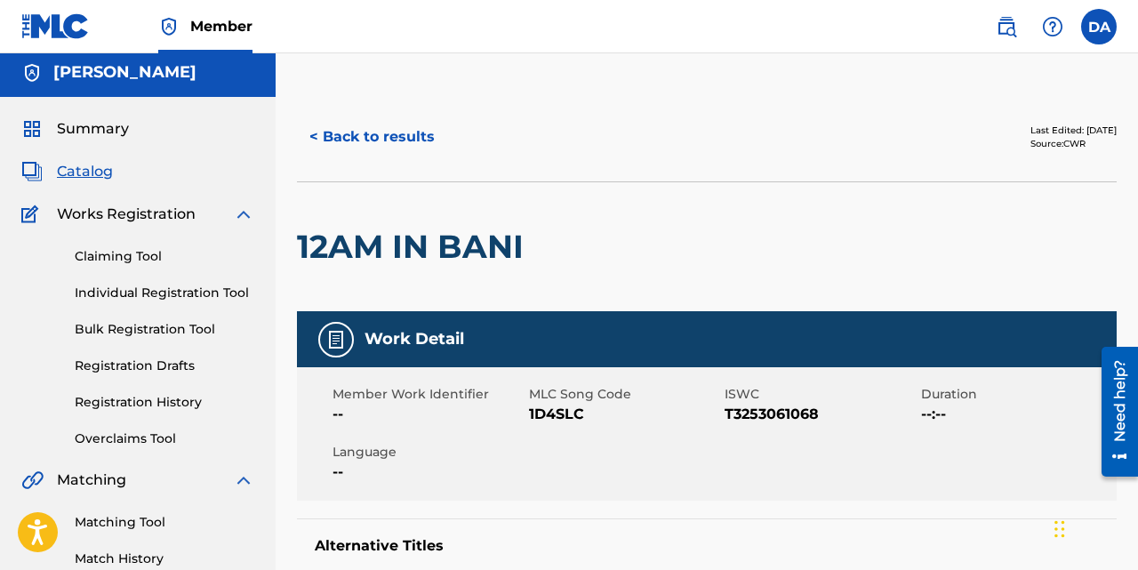
scroll to position [0, 0]
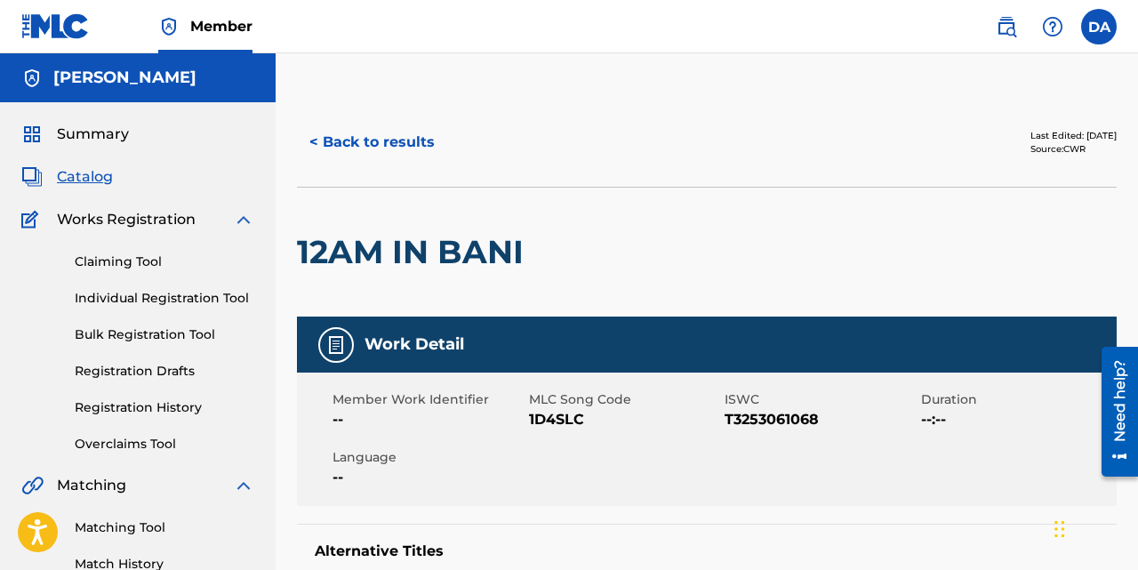
click at [354, 144] on button "< Back to results" at bounding box center [372, 142] width 150 height 44
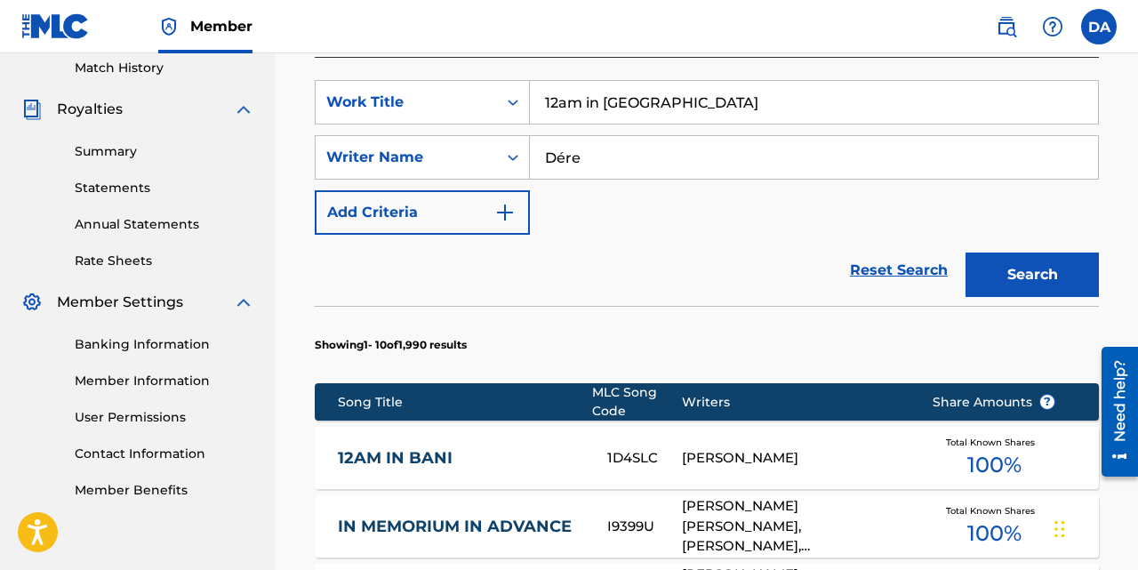
scroll to position [501, 0]
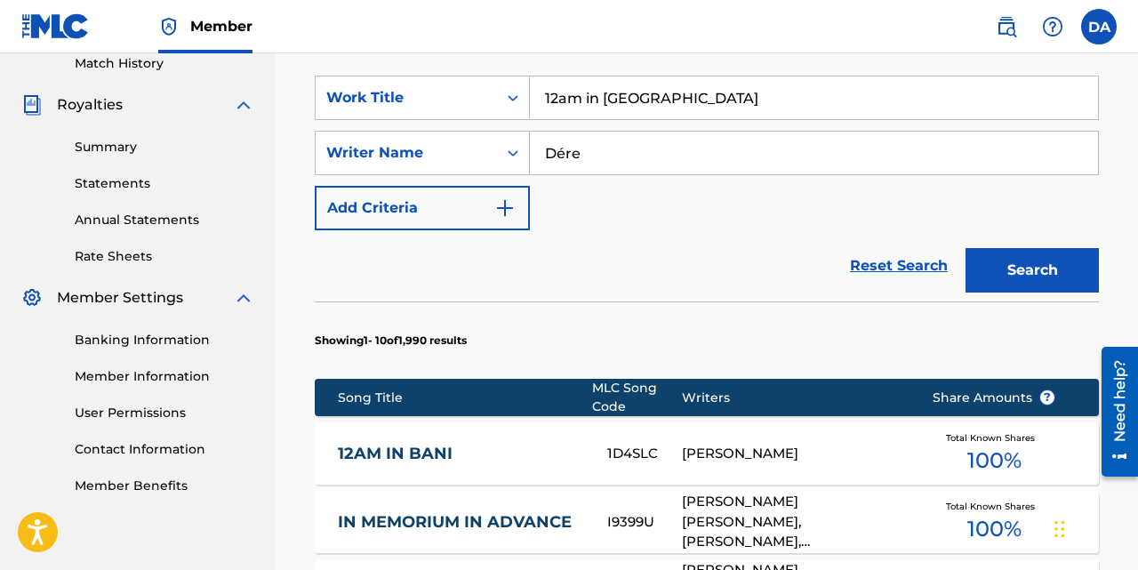
drag, startPoint x: 651, startPoint y: 101, endPoint x: 532, endPoint y: 113, distance: 119.7
click at [532, 113] on input "12am in [GEOGRAPHIC_DATA]" at bounding box center [814, 97] width 568 height 43
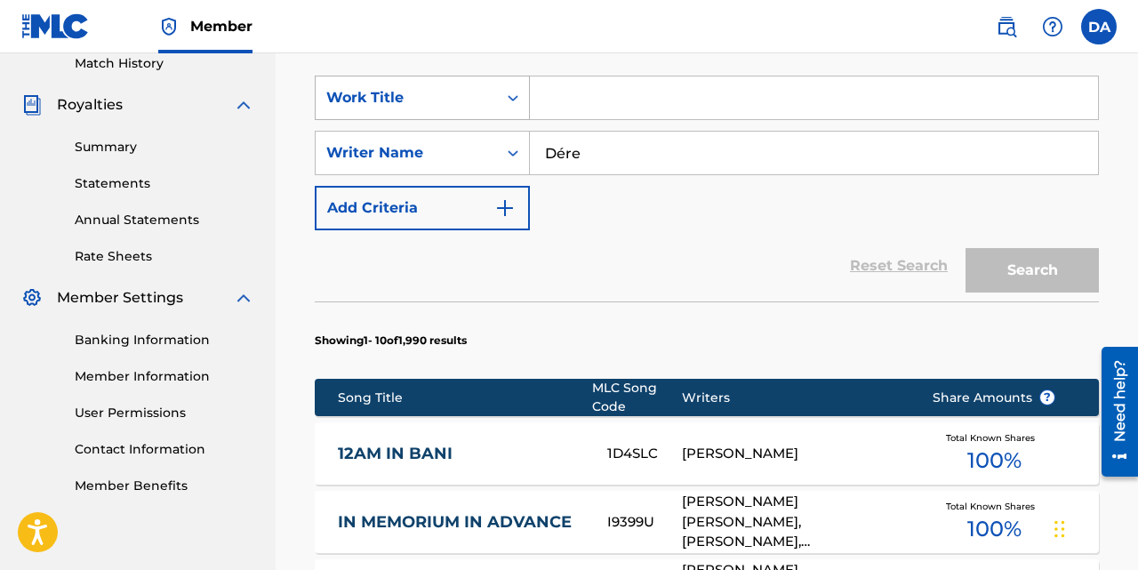
click at [463, 100] on div "Work Title" at bounding box center [406, 97] width 160 height 21
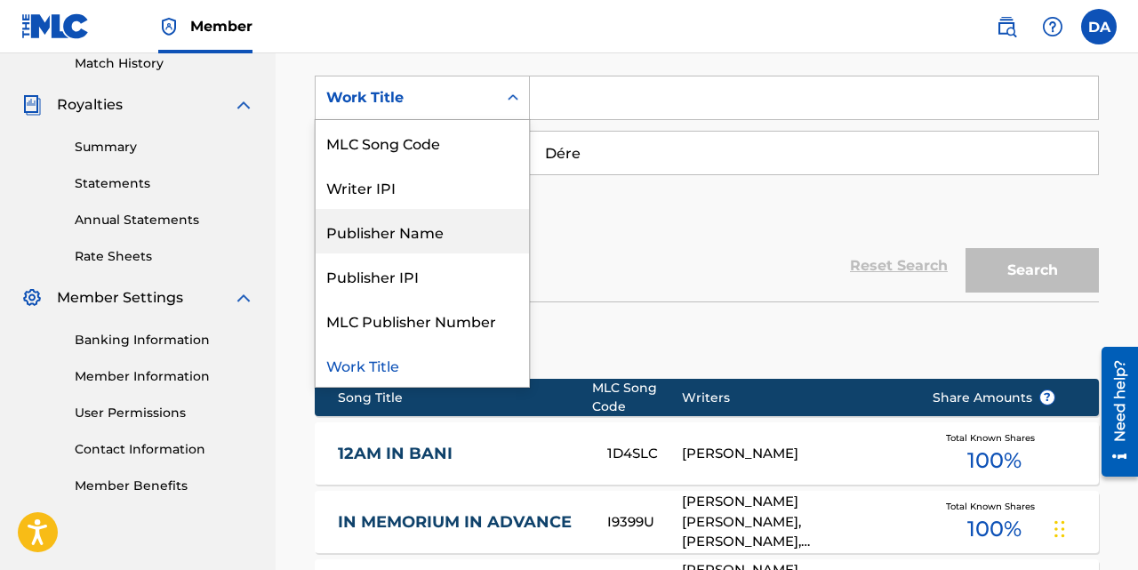
scroll to position [0, 0]
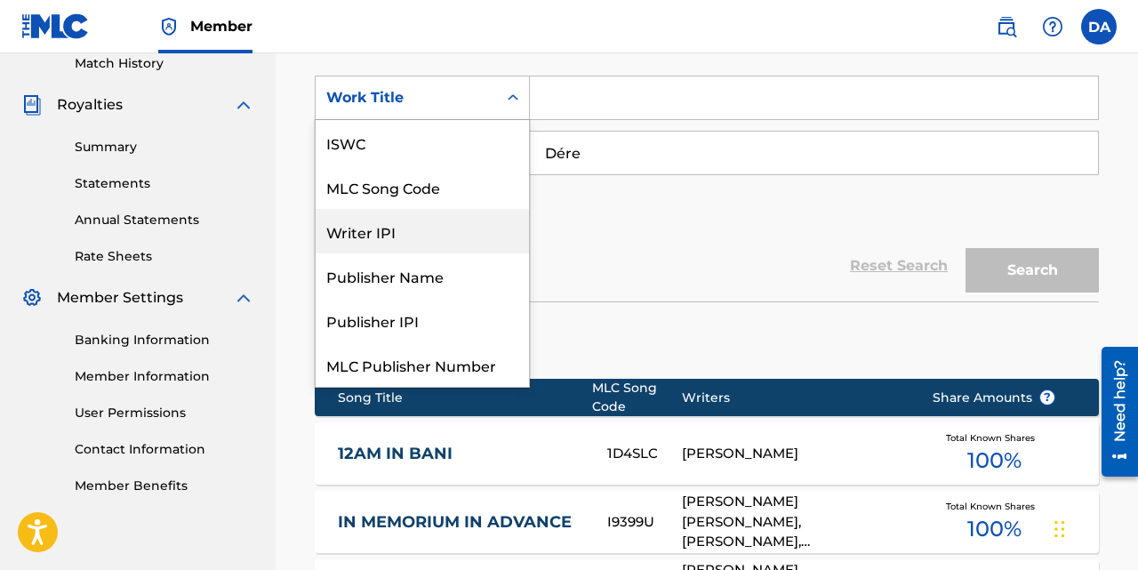
click at [440, 226] on div "Writer IPI" at bounding box center [422, 231] width 213 height 44
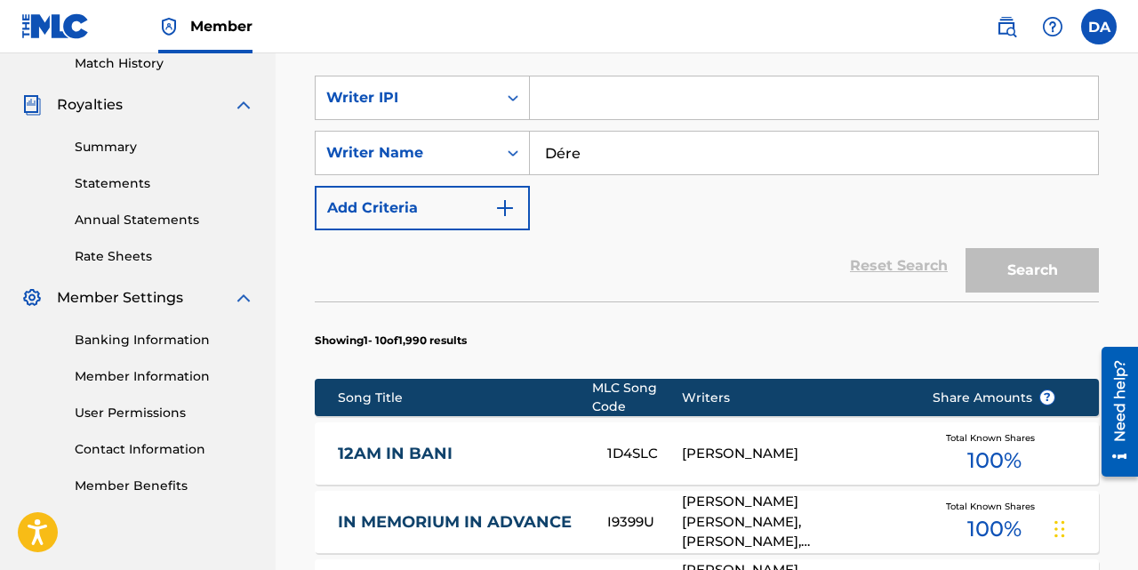
click at [602, 102] on input "Search Form" at bounding box center [814, 97] width 568 height 43
paste input "737171929"
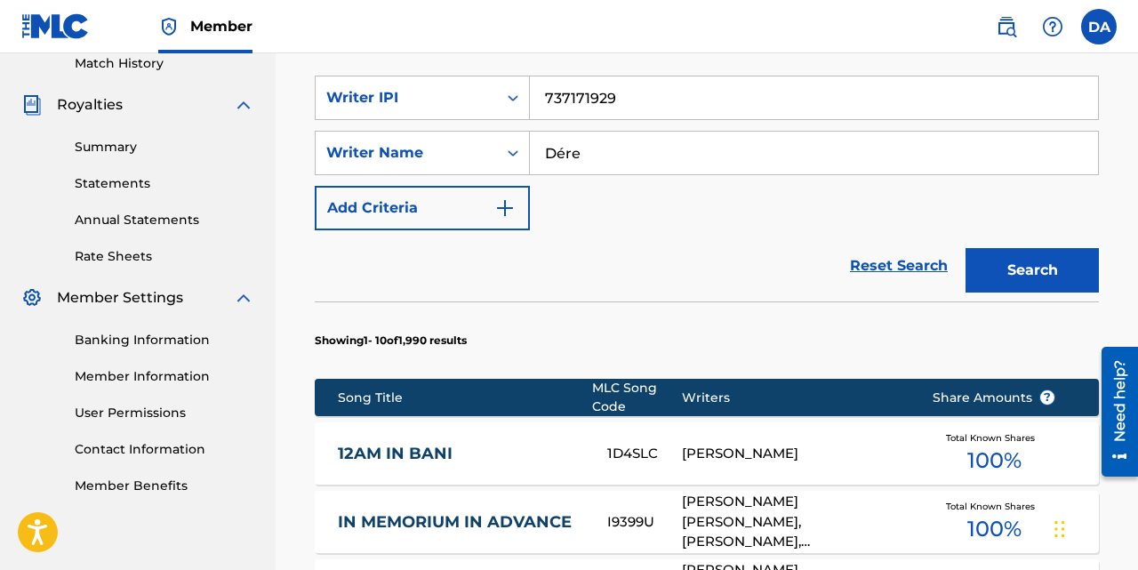
type input "737171929"
click at [1011, 270] on button "Search" at bounding box center [1032, 270] width 133 height 44
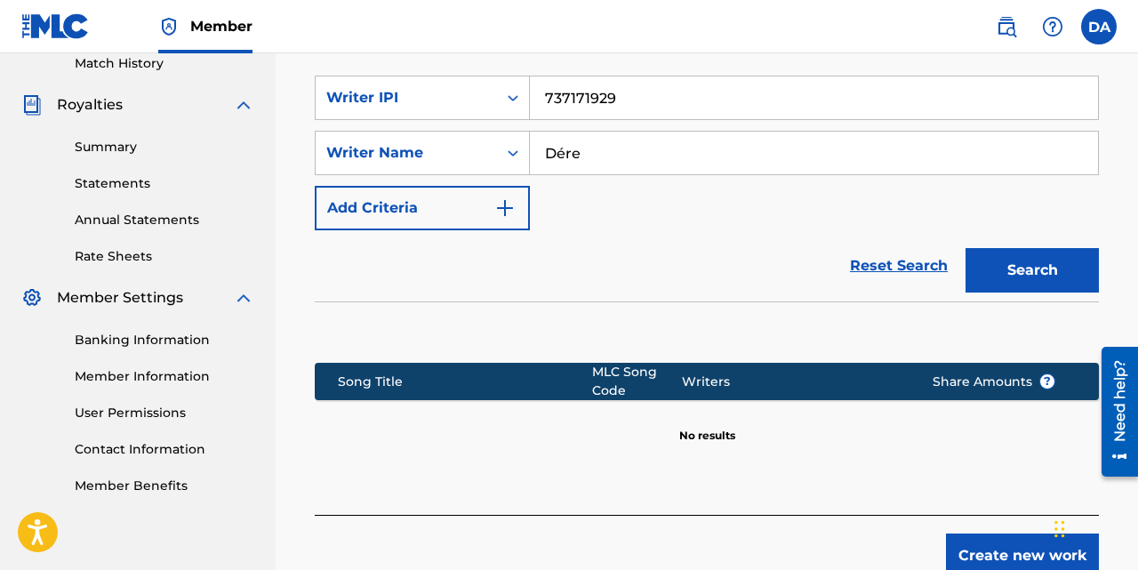
click at [582, 155] on input "Dére" at bounding box center [814, 153] width 568 height 43
type input "D"
click at [966, 248] on button "Search" at bounding box center [1032, 270] width 133 height 44
click at [425, 91] on div "Writer IPI" at bounding box center [406, 97] width 160 height 21
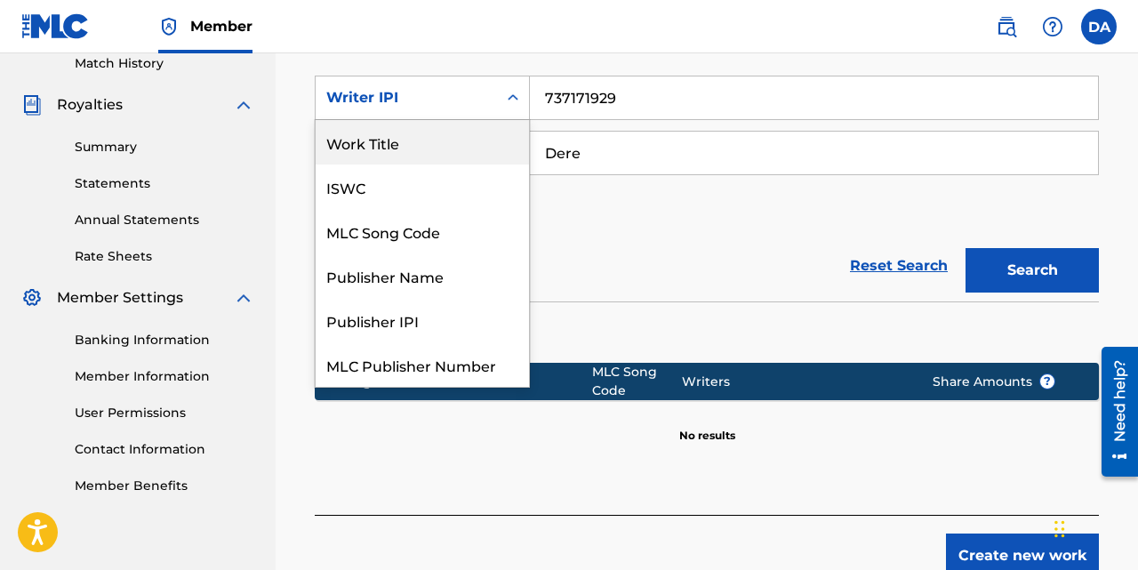
click at [411, 150] on div "Work Title" at bounding box center [422, 142] width 213 height 44
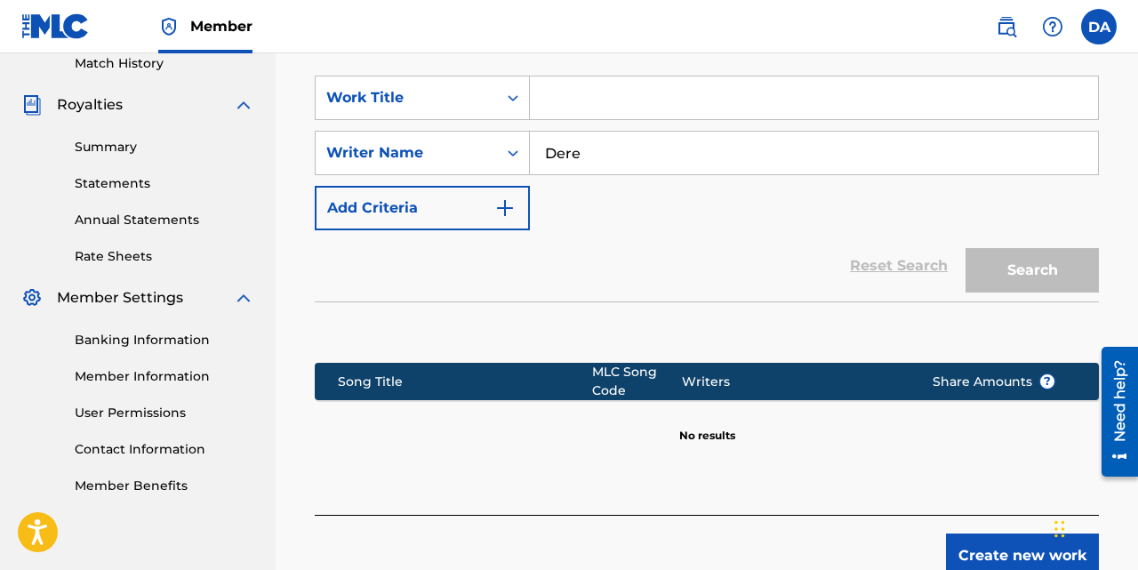
click at [614, 156] on input "Dere" at bounding box center [814, 153] width 568 height 43
type input "Dére"
click at [582, 115] on input "Search Form" at bounding box center [814, 97] width 568 height 43
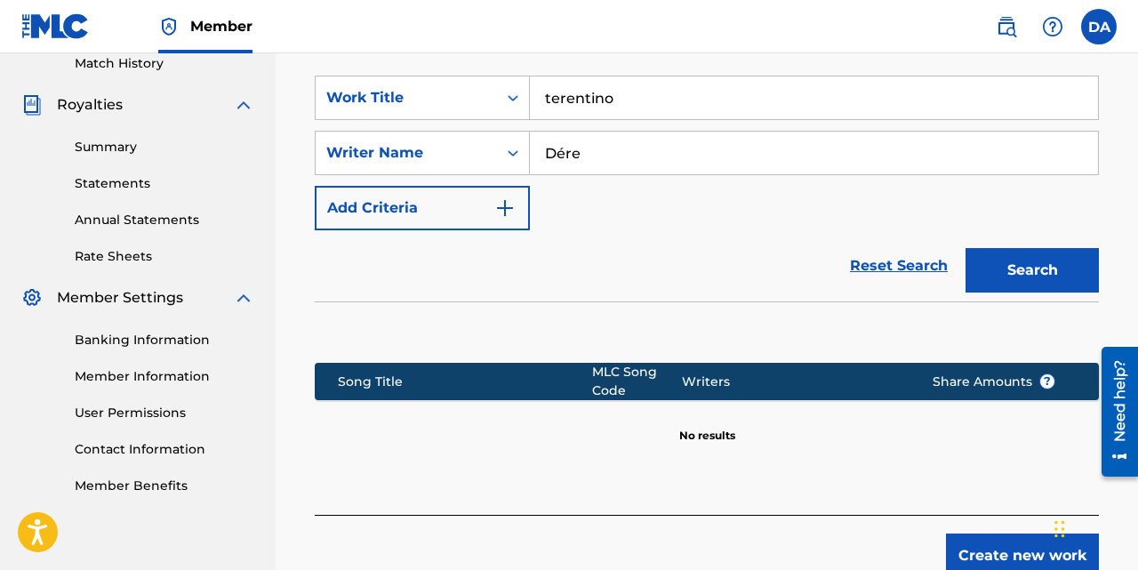
type input "terentino"
click at [966, 248] on button "Search" at bounding box center [1032, 270] width 133 height 44
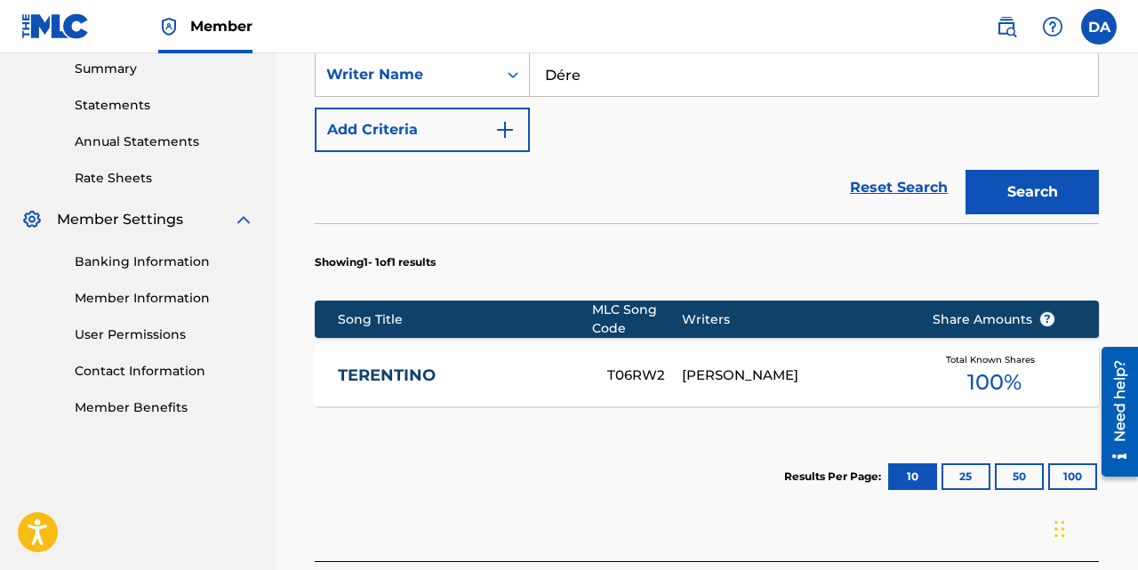
scroll to position [608, 0]
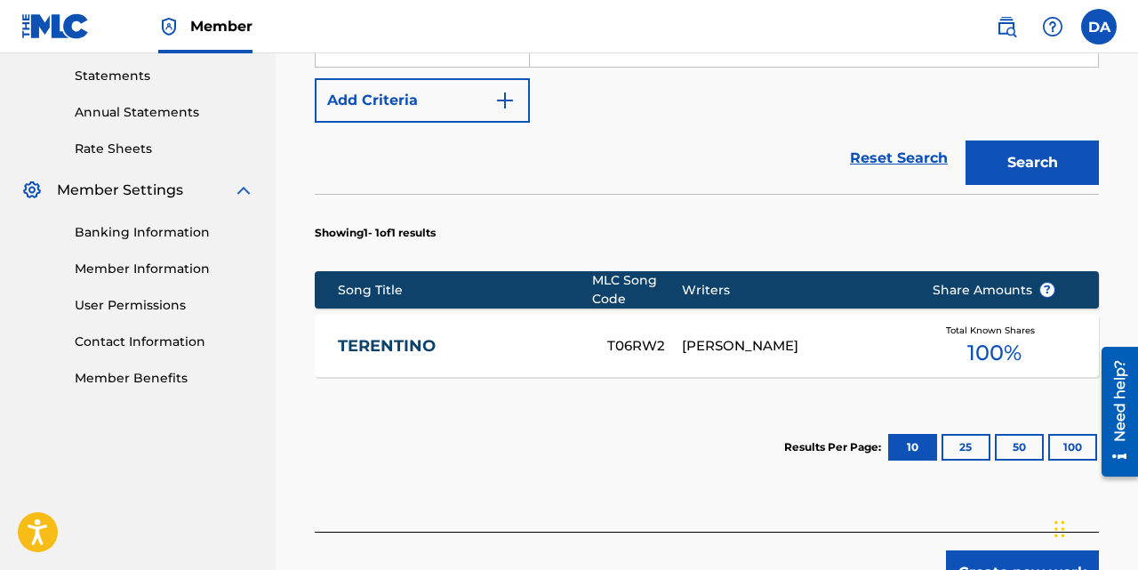
click at [970, 355] on span "100 %" at bounding box center [994, 353] width 54 height 32
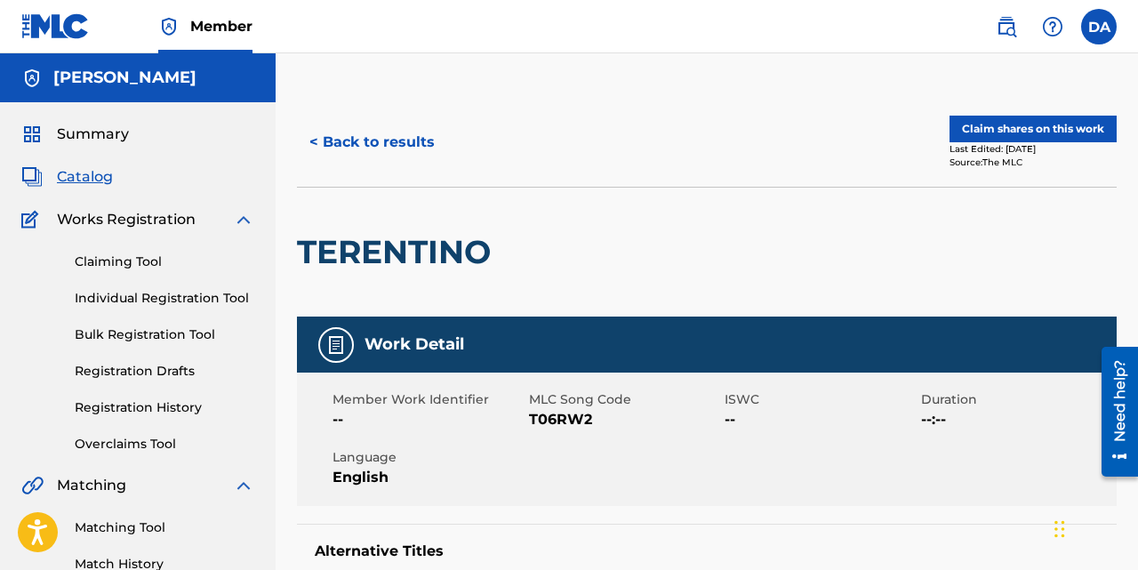
click at [347, 137] on button "< Back to results" at bounding box center [372, 142] width 150 height 44
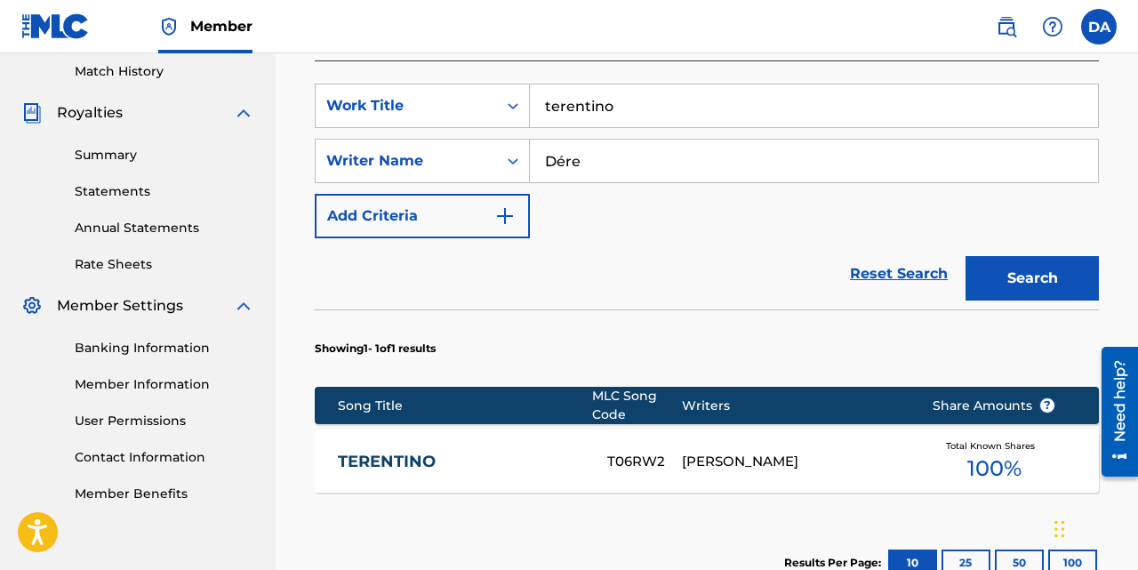
scroll to position [510, 0]
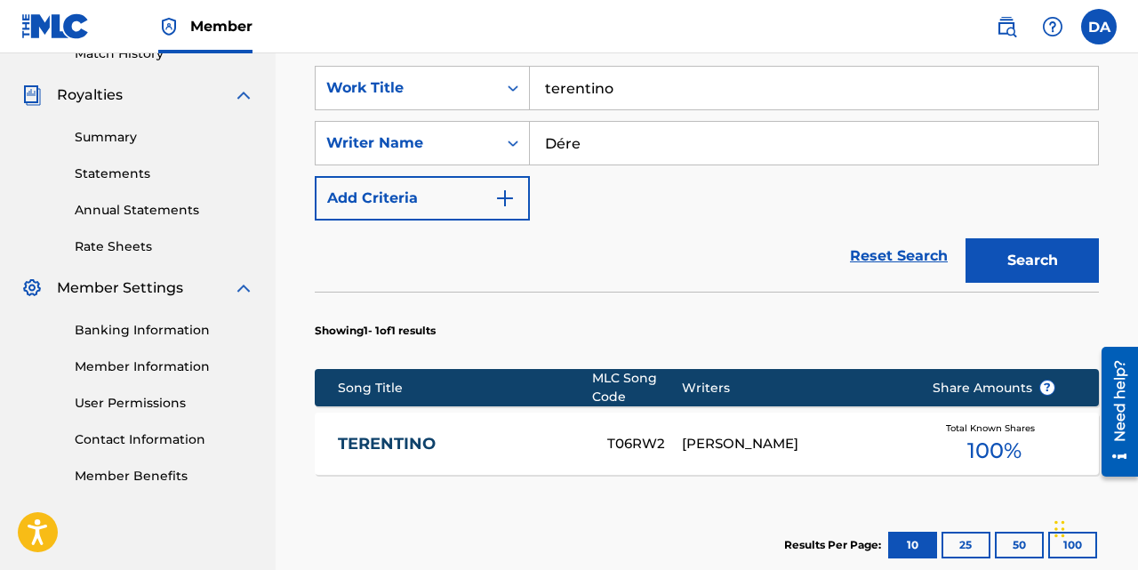
click at [432, 436] on link "TERENTINO" at bounding box center [460, 444] width 245 height 20
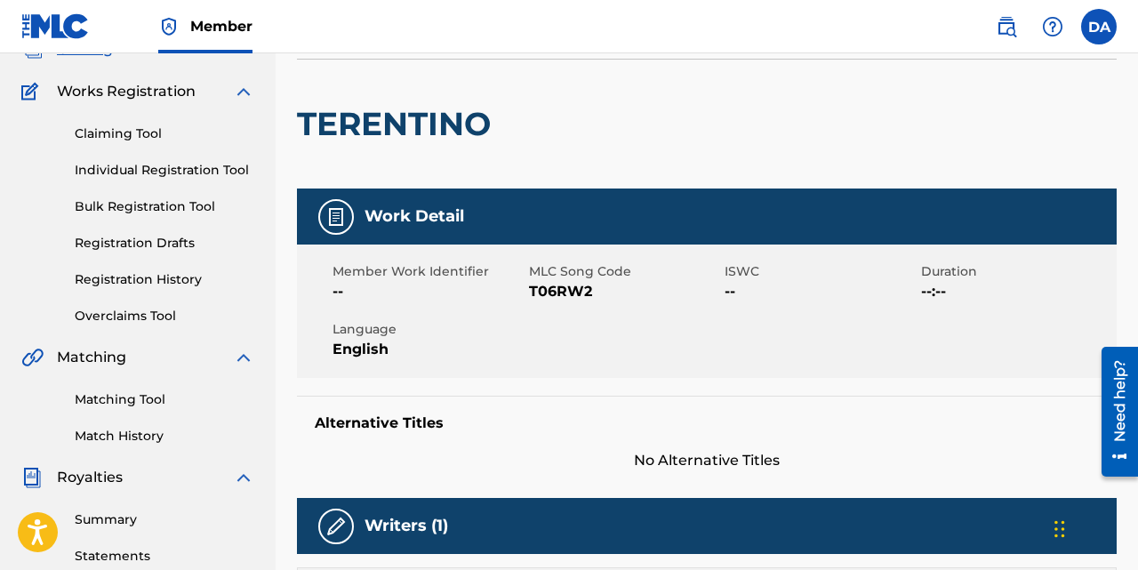
scroll to position [111, 0]
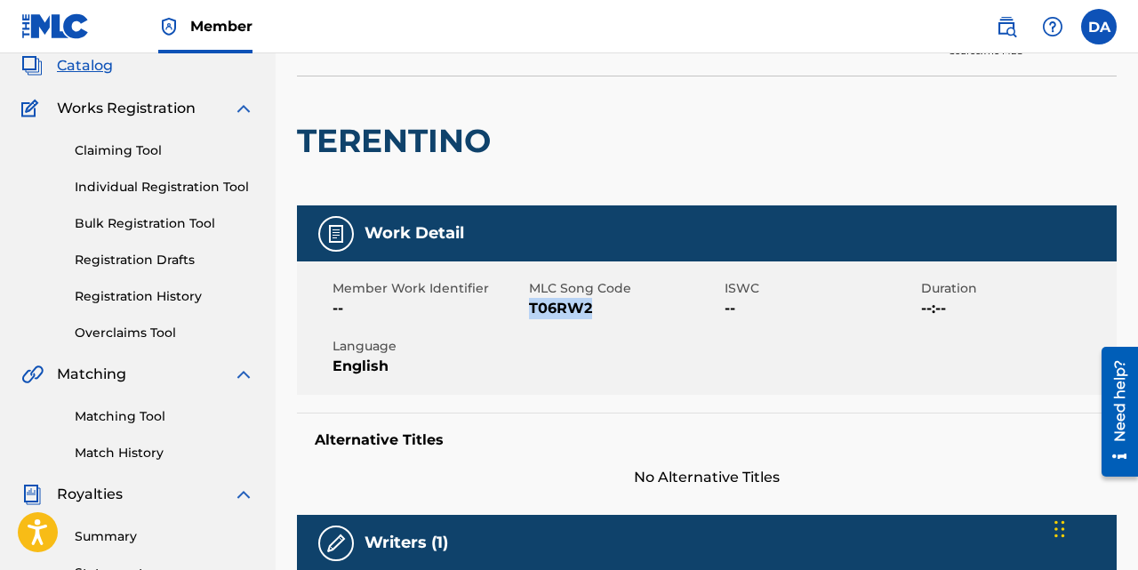
drag, startPoint x: 594, startPoint y: 310, endPoint x: 530, endPoint y: 311, distance: 64.0
click at [530, 311] on span "T06RW2" at bounding box center [625, 308] width 192 height 21
copy span "T06RW2"
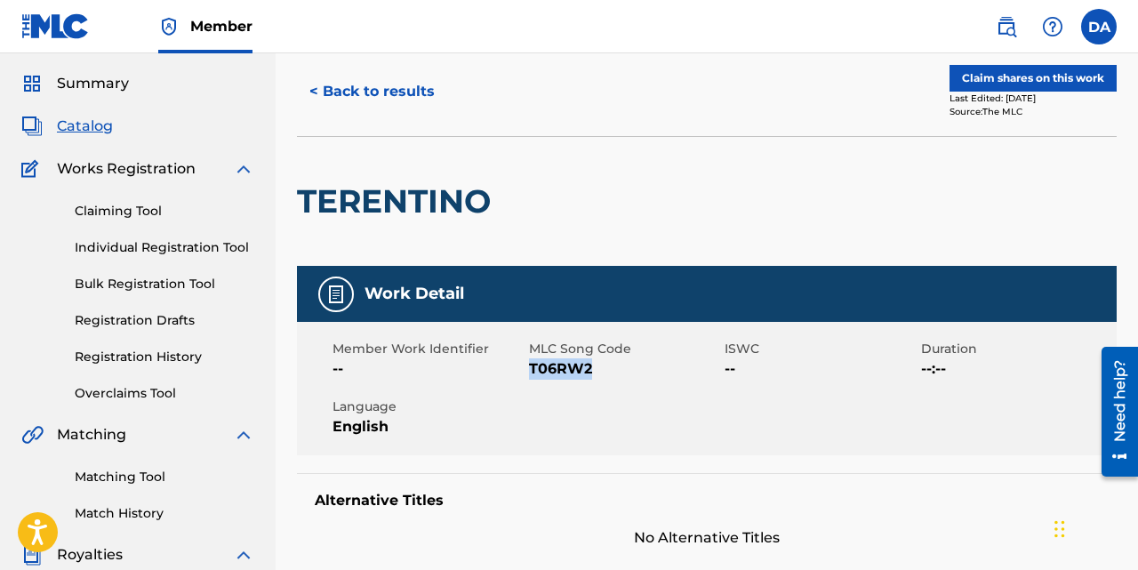
scroll to position [0, 0]
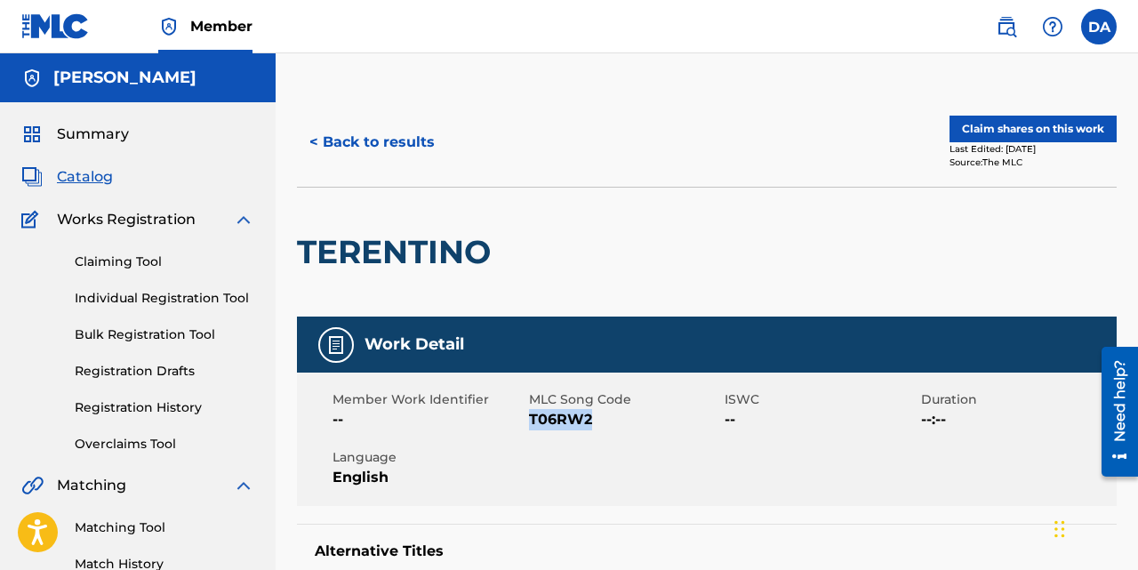
click at [106, 181] on span "Catalog" at bounding box center [85, 176] width 56 height 21
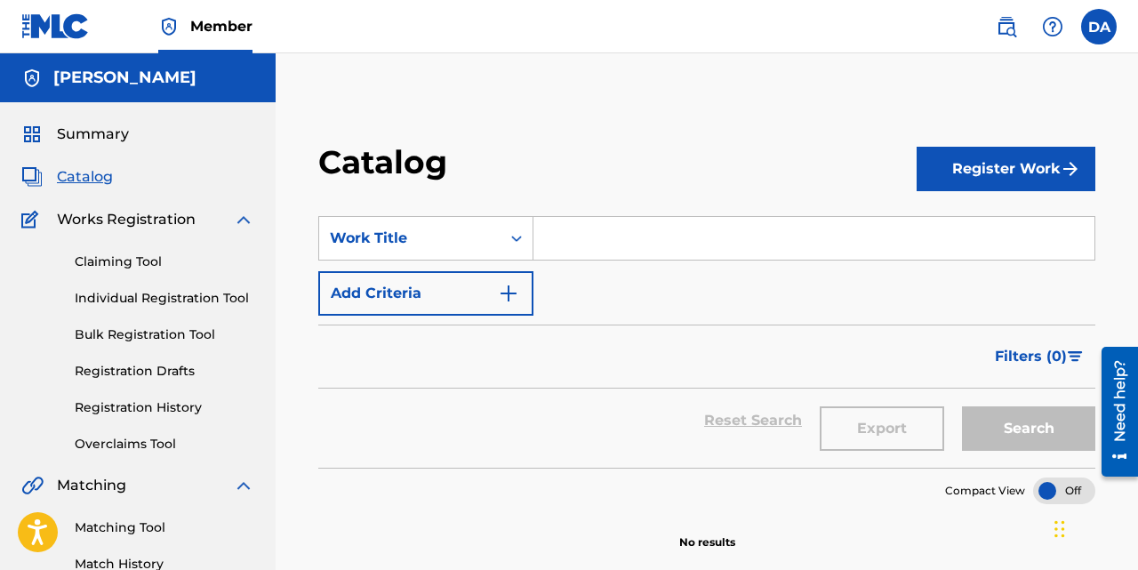
click at [605, 242] on input "Search Form" at bounding box center [814, 238] width 561 height 43
click at [429, 242] on div "Work Title" at bounding box center [410, 238] width 160 height 21
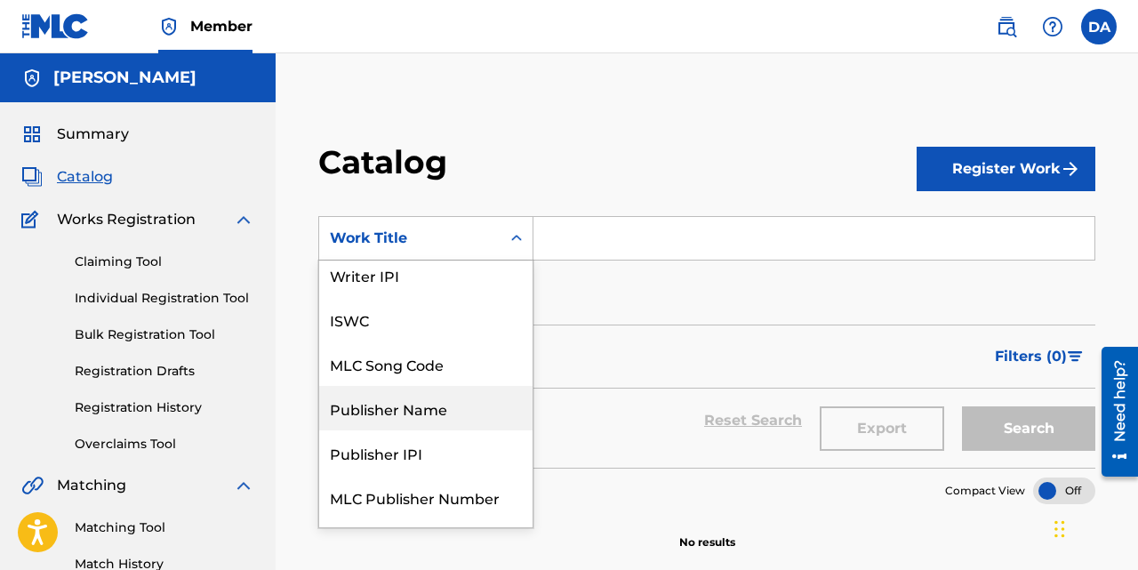
scroll to position [54, 0]
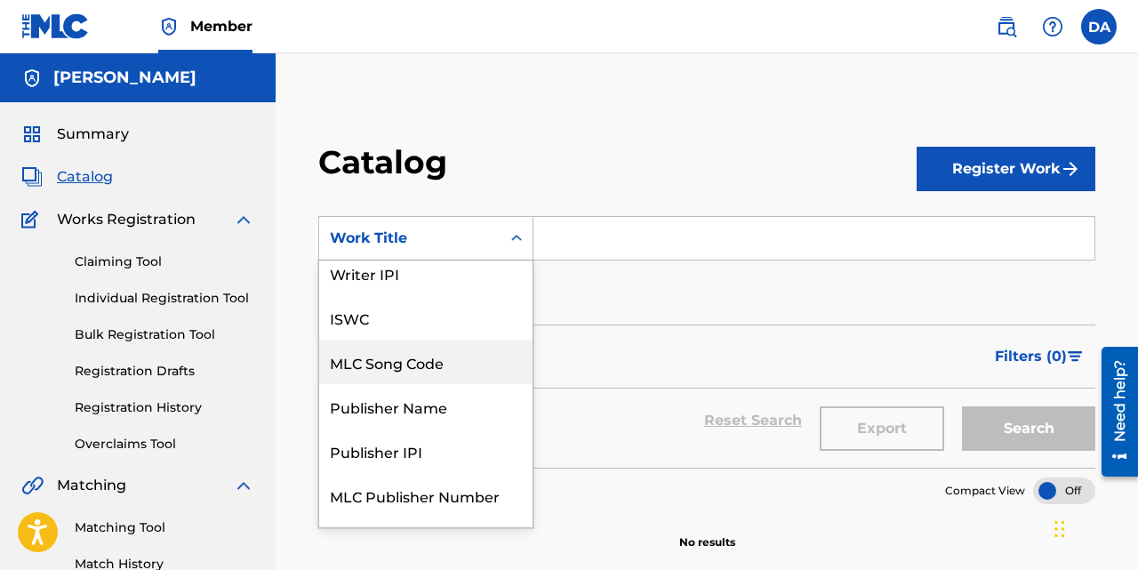
click at [430, 362] on div "MLC Song Code" at bounding box center [425, 362] width 213 height 44
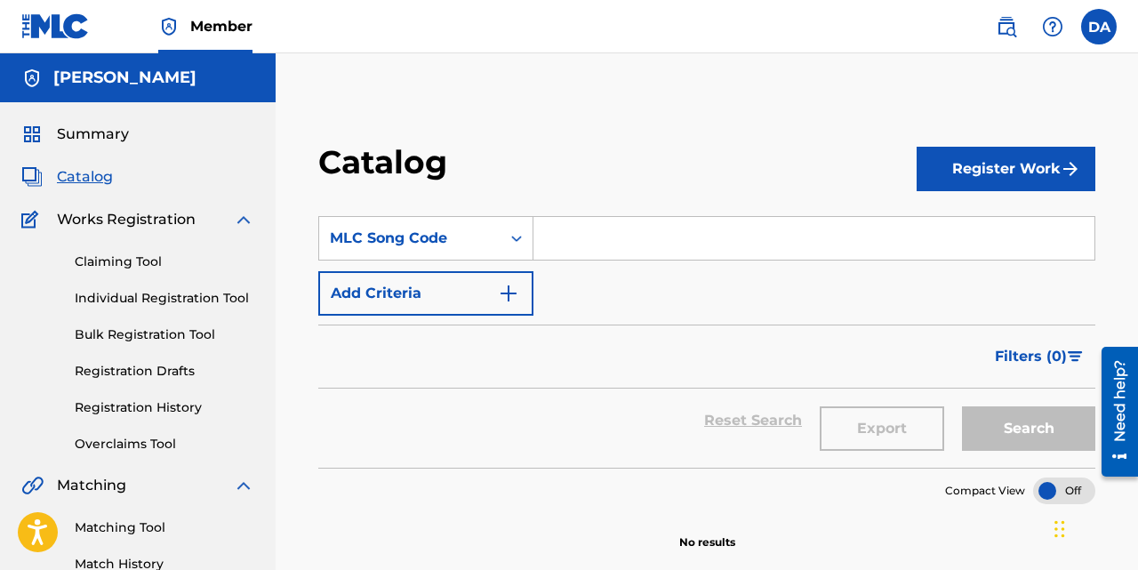
click at [597, 229] on input "Search Form" at bounding box center [814, 238] width 561 height 43
paste input "T06RW2"
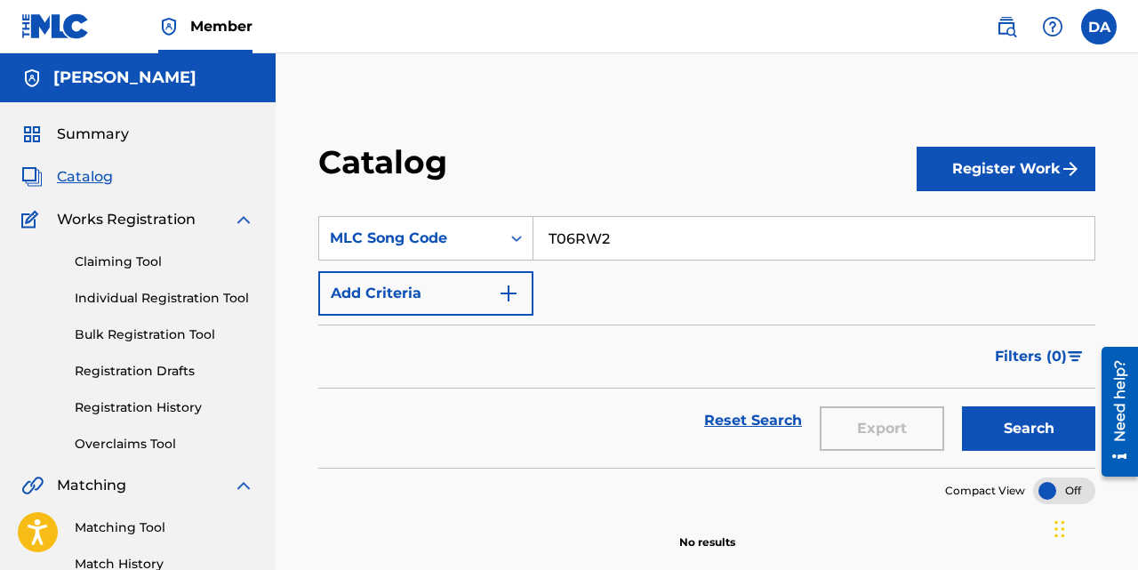
type input "T06RW2"
click at [962, 406] on button "Search" at bounding box center [1028, 428] width 133 height 44
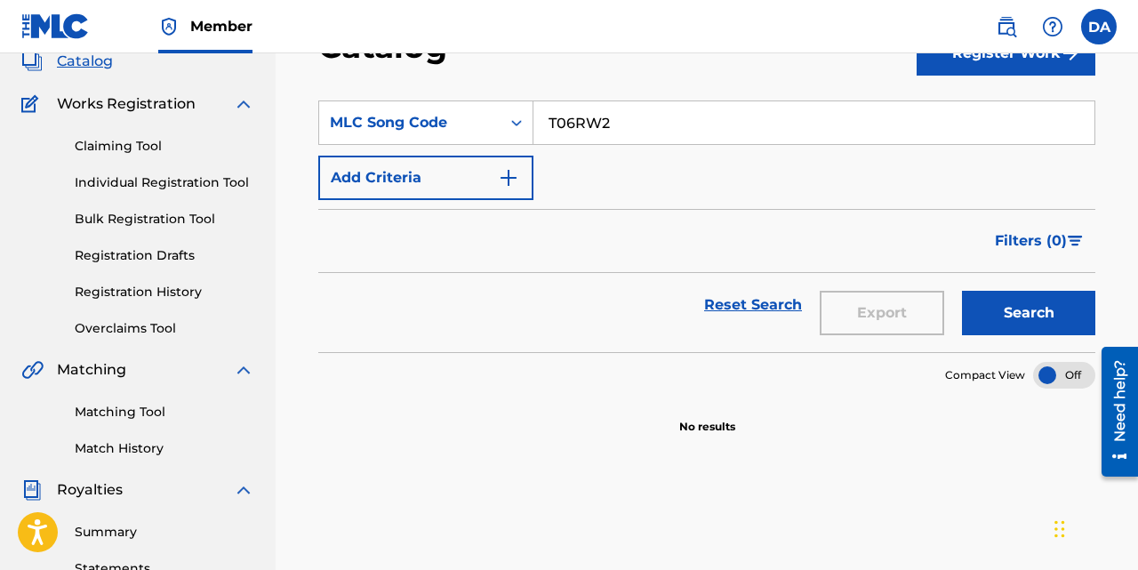
scroll to position [148, 0]
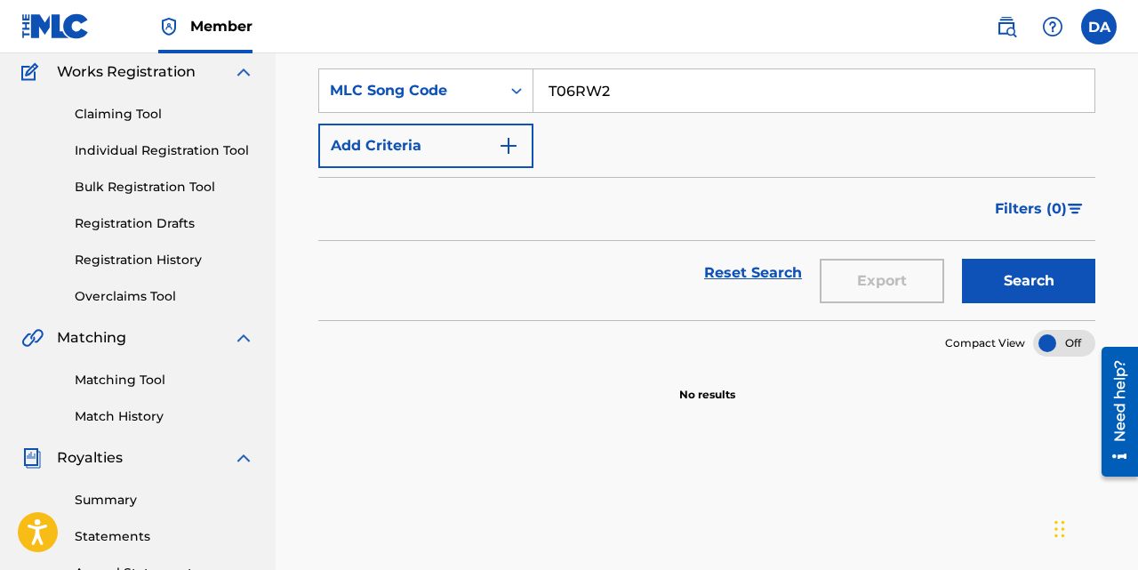
click at [1062, 277] on button "Search" at bounding box center [1028, 281] width 133 height 44
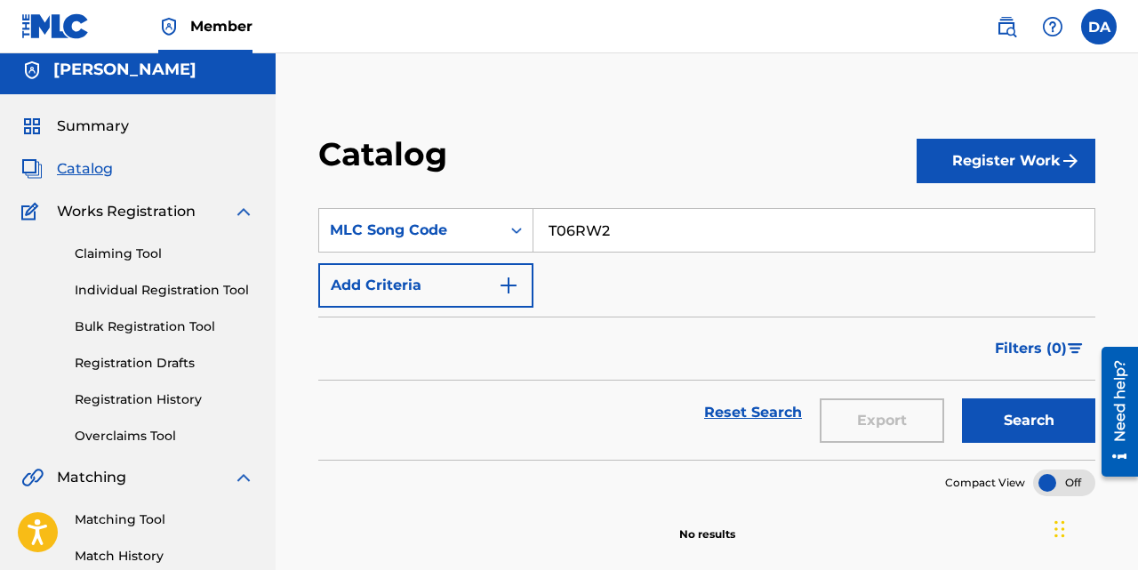
scroll to position [0, 0]
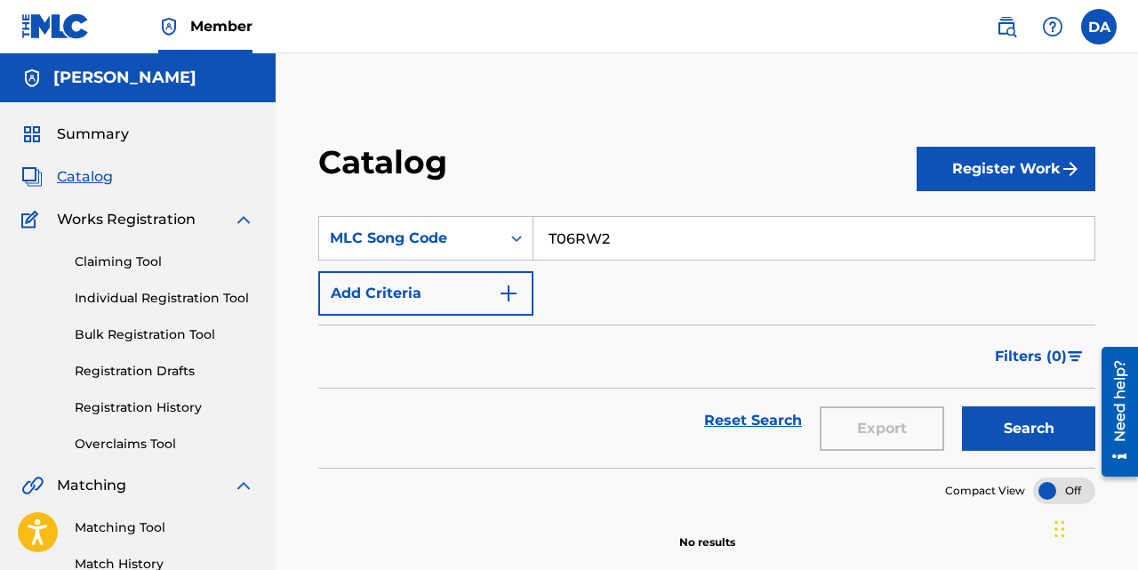
click at [122, 263] on link "Claiming Tool" at bounding box center [165, 262] width 180 height 19
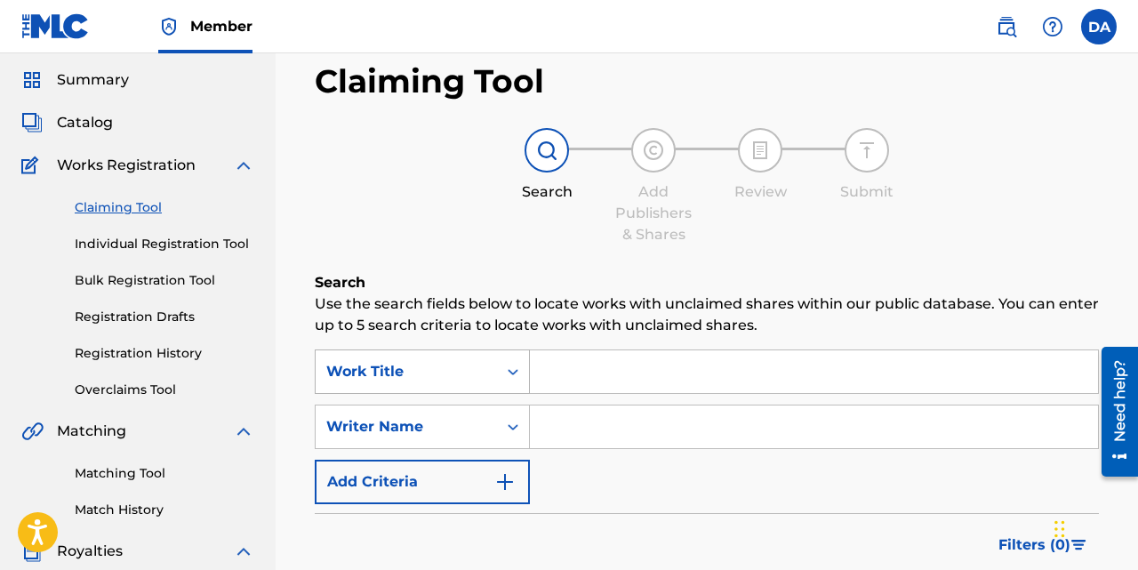
scroll to position [92, 0]
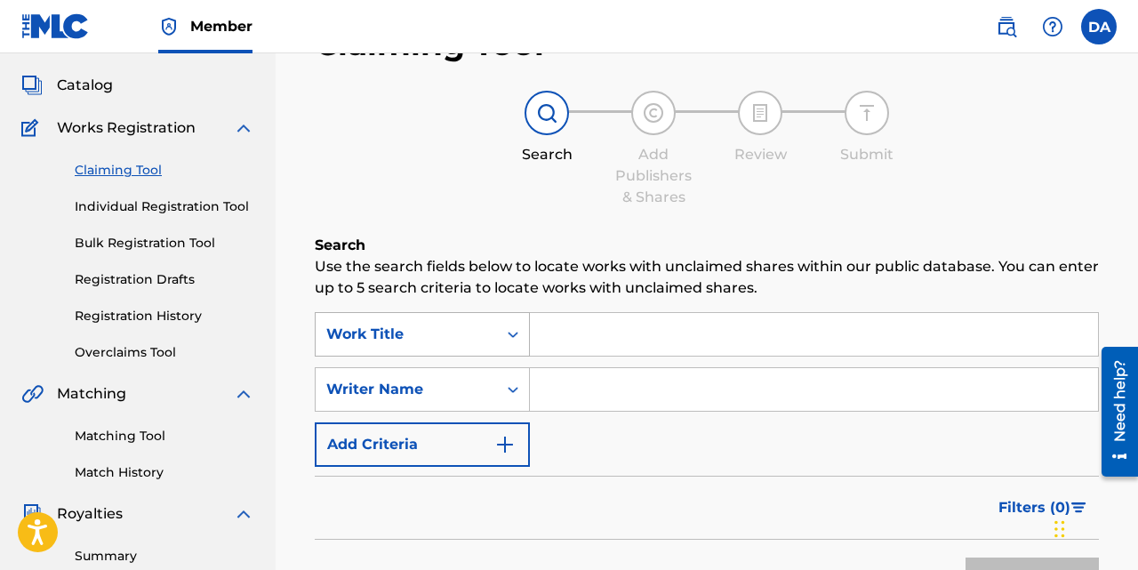
click at [436, 351] on div "Work Title" at bounding box center [406, 334] width 181 height 34
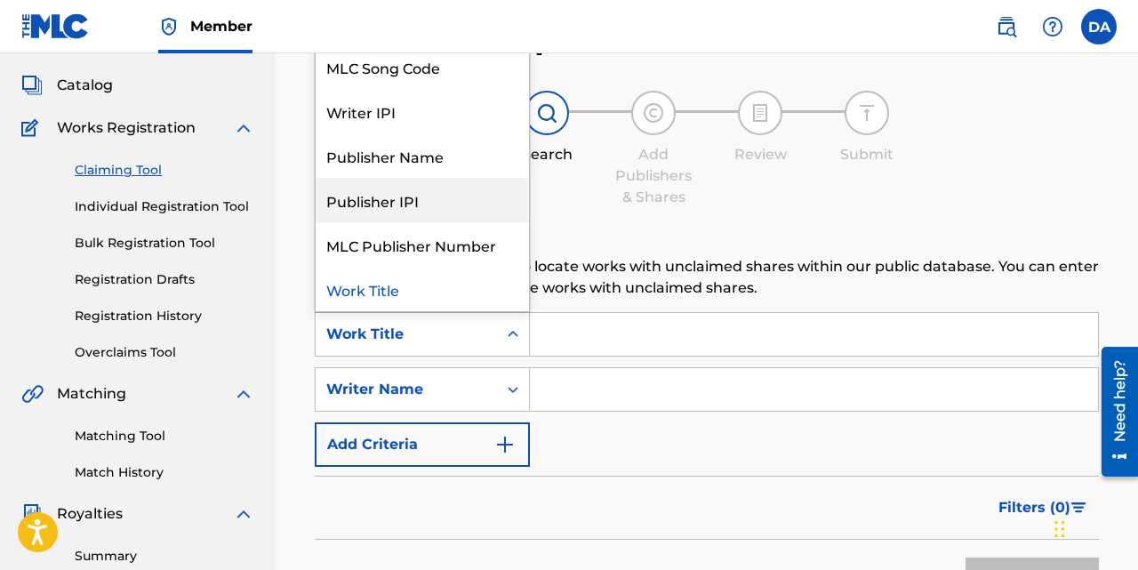
scroll to position [29, 0]
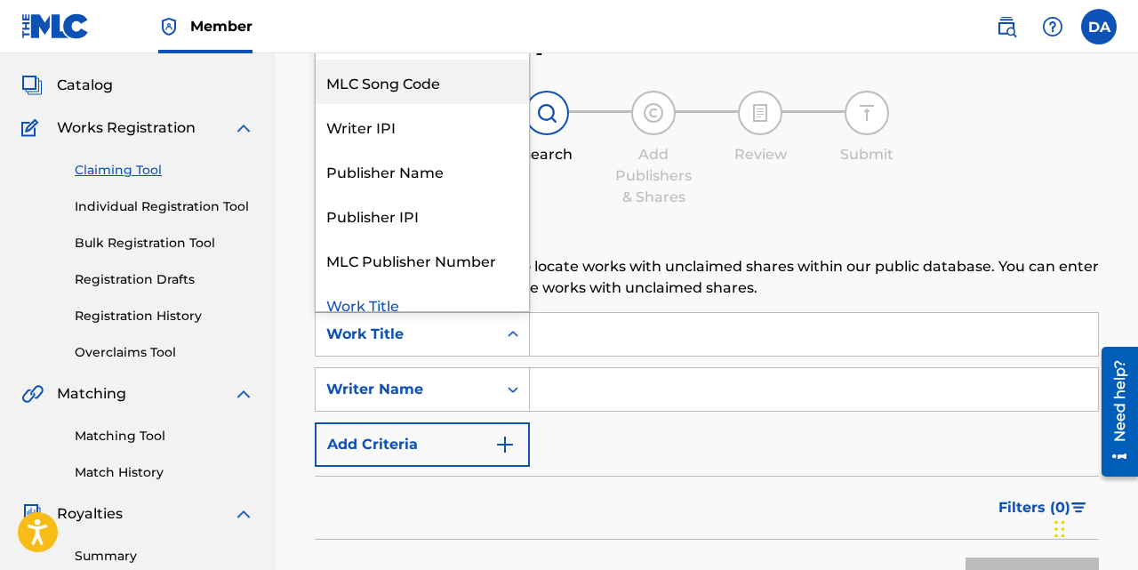
click at [412, 83] on div "MLC Song Code" at bounding box center [422, 82] width 213 height 44
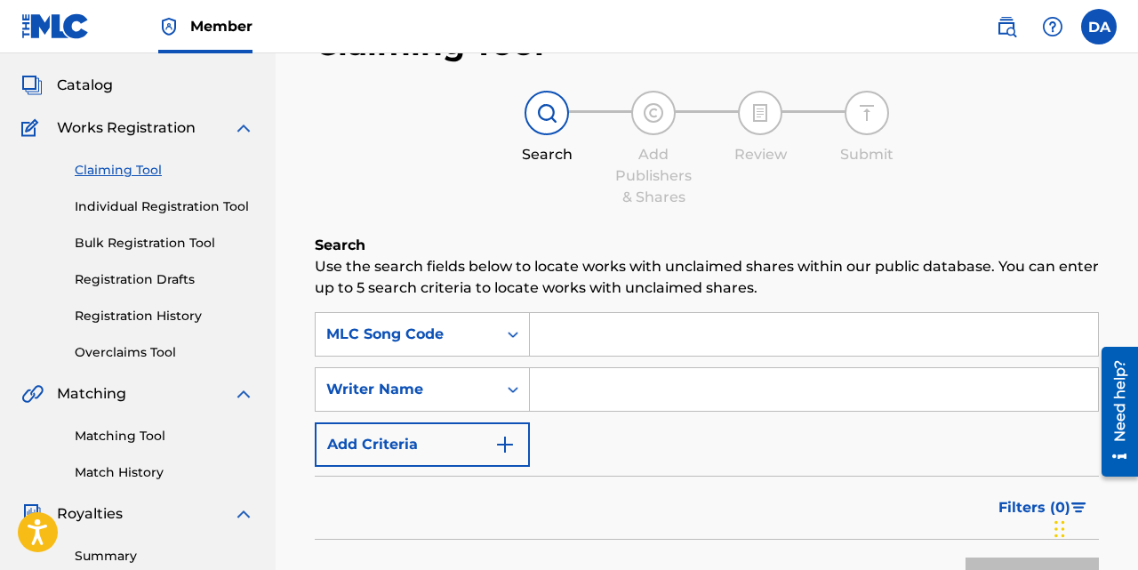
click at [603, 325] on input "Search Form" at bounding box center [814, 334] width 568 height 43
paste input "T06RW2"
type input "T06RW2"
click at [594, 392] on input "Search Form" at bounding box center [814, 389] width 568 height 43
type input "Dére"
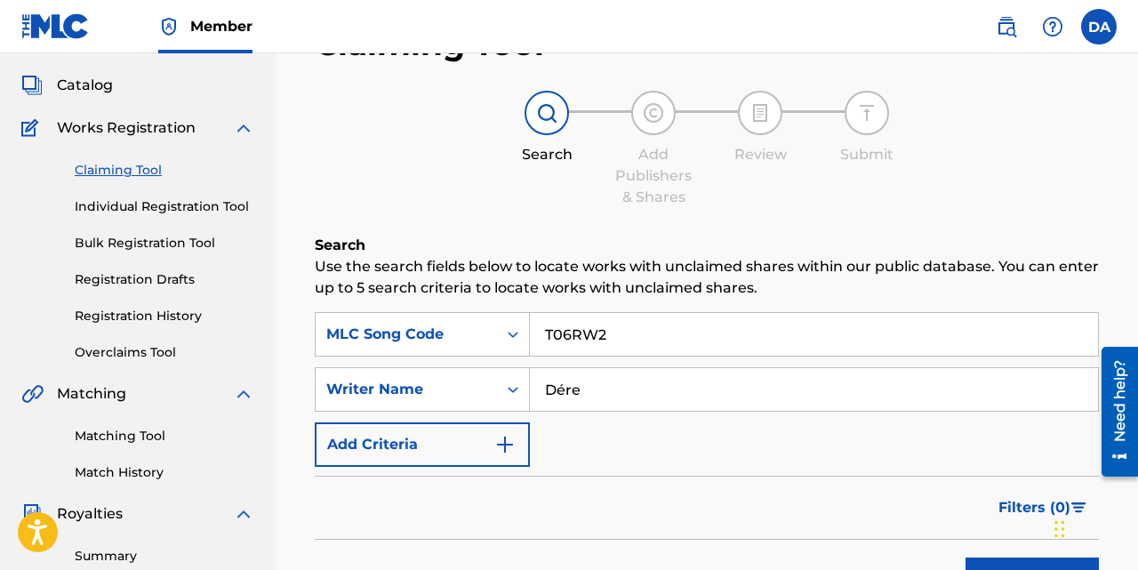
click at [966, 558] on button "Search" at bounding box center [1032, 580] width 133 height 44
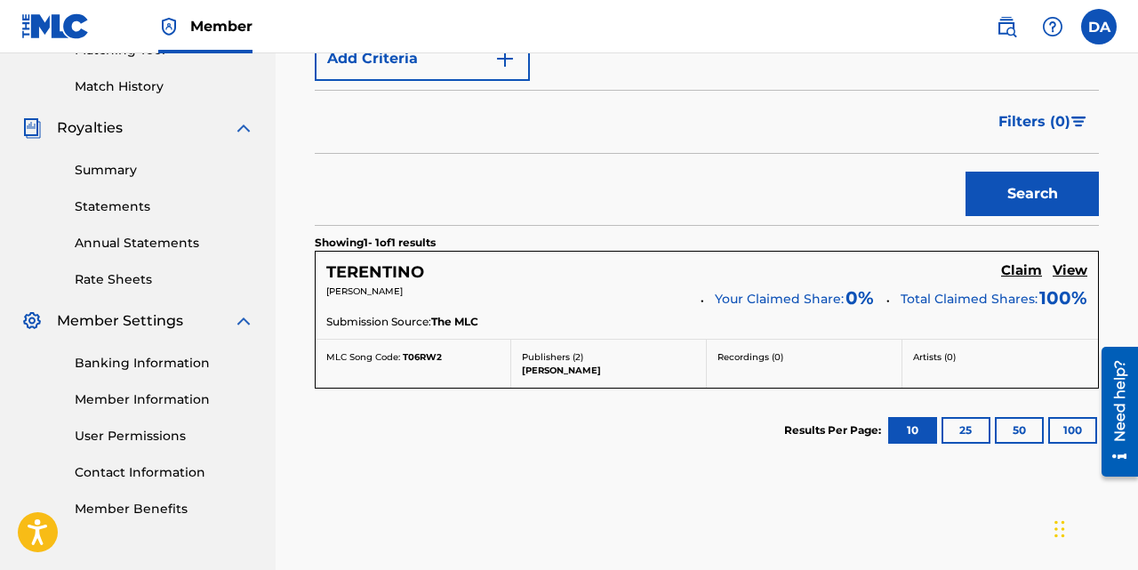
scroll to position [482, 0]
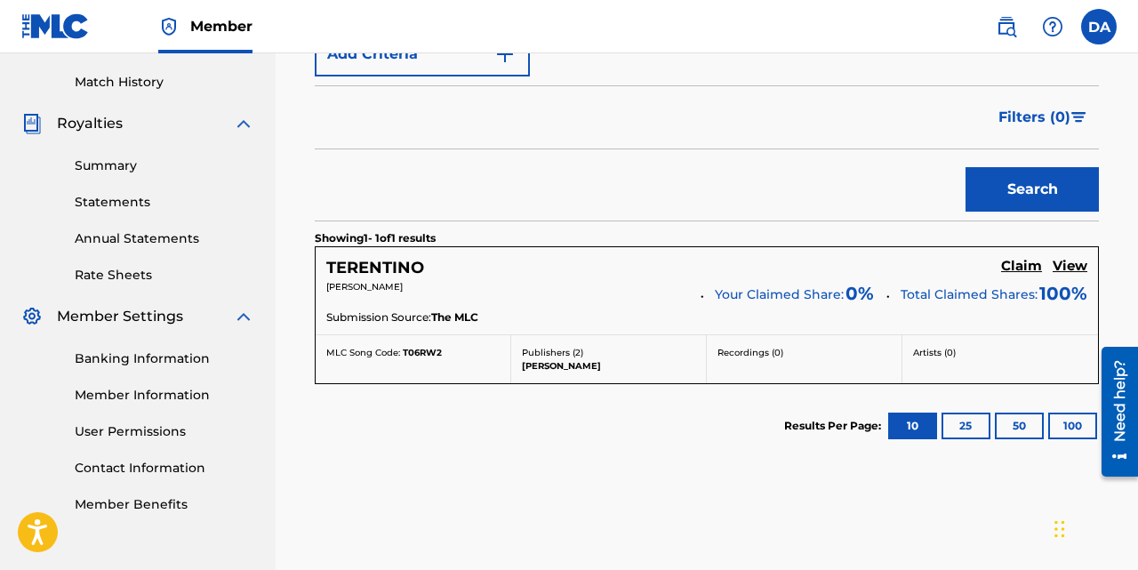
click at [1073, 271] on h5 "View" at bounding box center [1070, 266] width 35 height 17
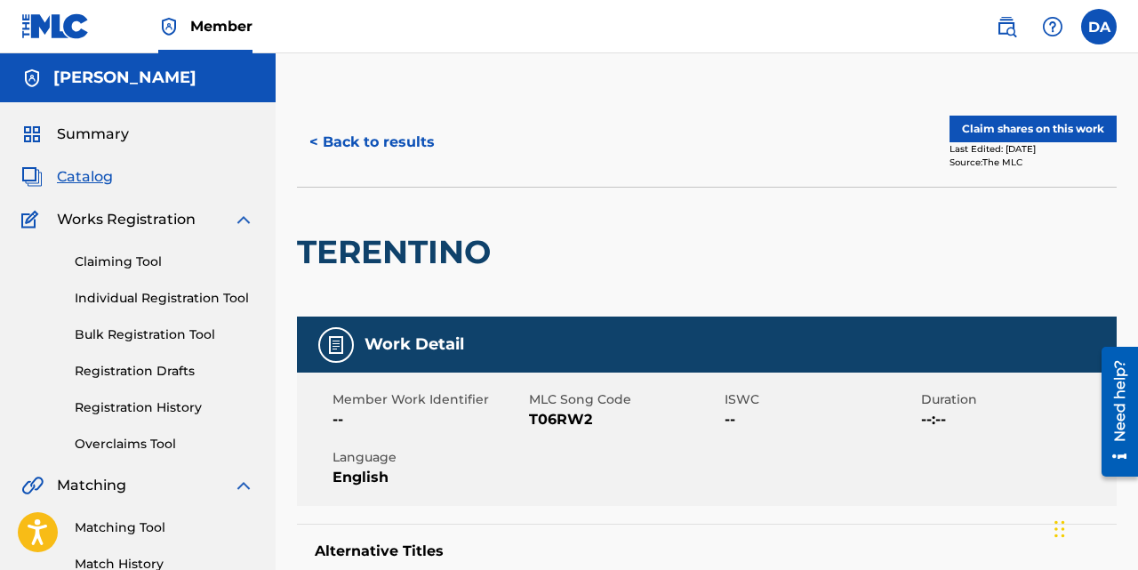
click at [423, 138] on button "< Back to results" at bounding box center [372, 142] width 150 height 44
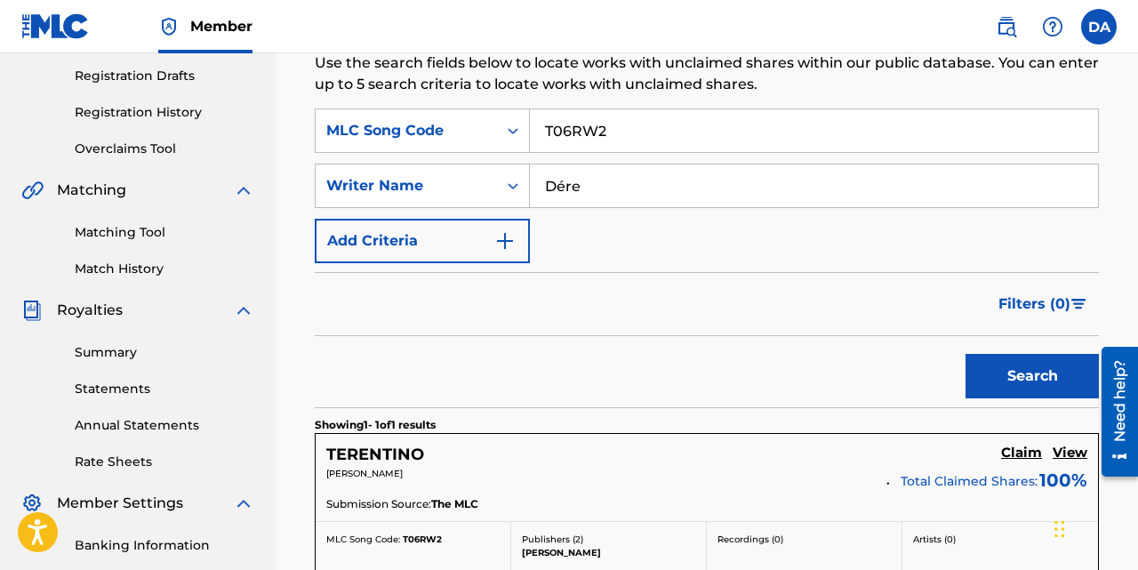
scroll to position [296, 0]
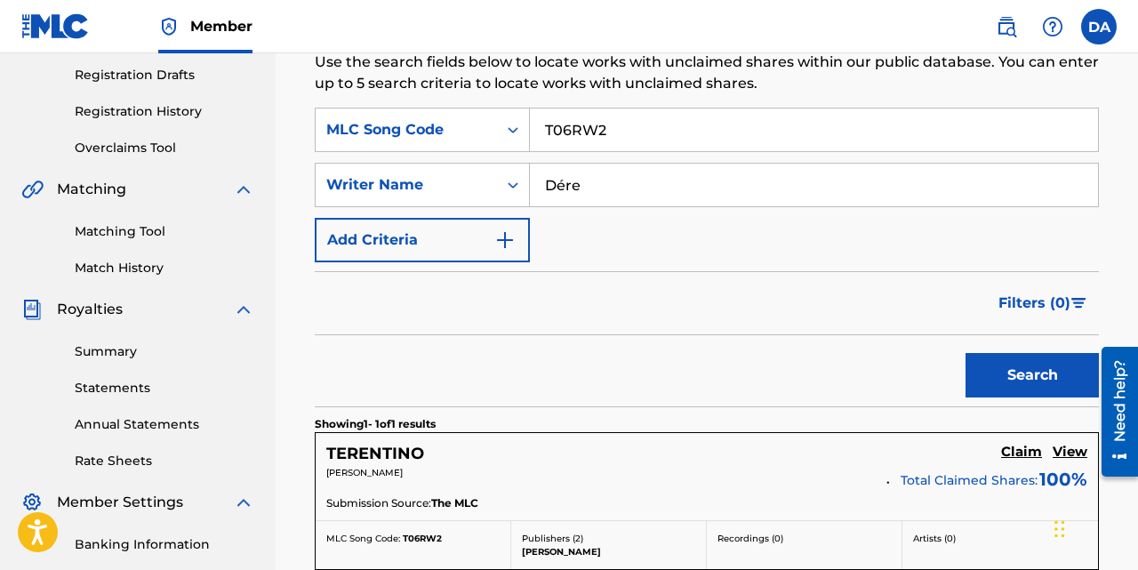
click at [664, 140] on input "T06RW2" at bounding box center [814, 129] width 568 height 43
click at [468, 133] on div "MLC Song Code" at bounding box center [406, 129] width 160 height 21
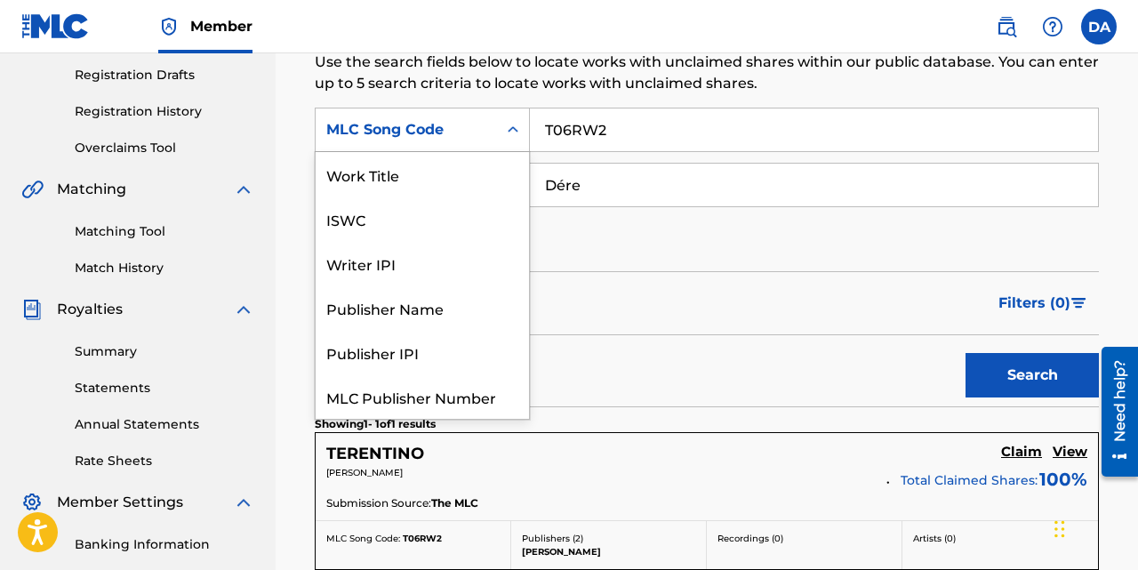
scroll to position [44, 0]
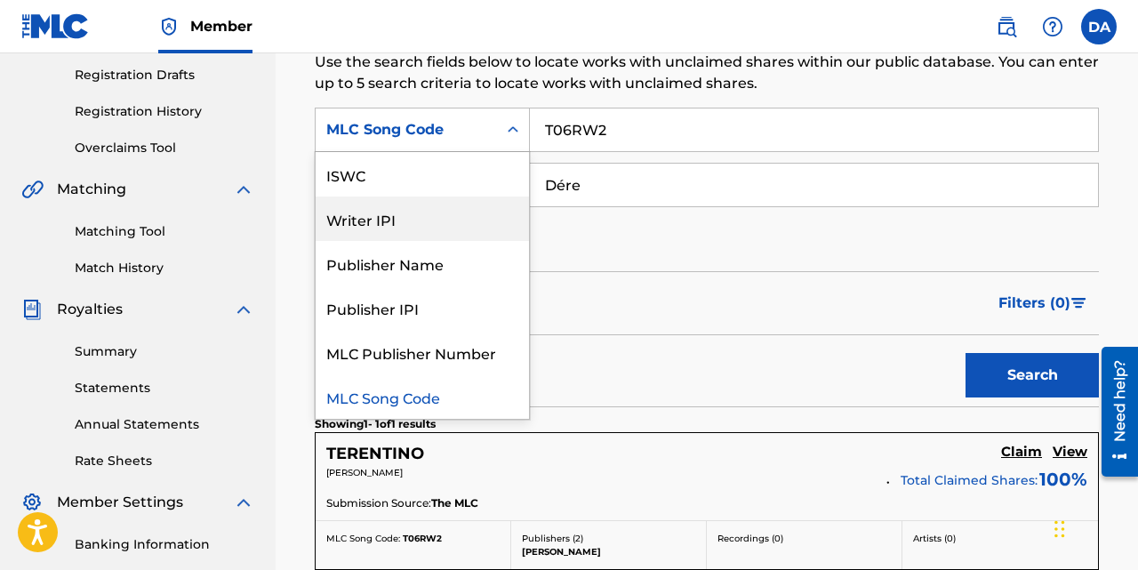
click at [416, 222] on div "Writer IPI" at bounding box center [422, 219] width 213 height 44
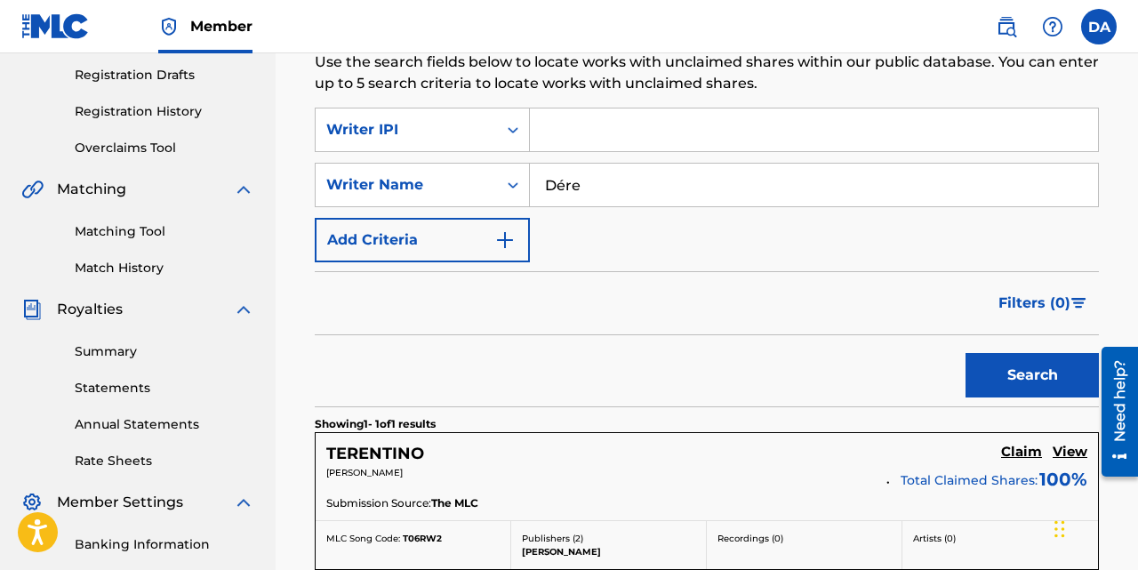
click at [603, 137] on input "Search Form" at bounding box center [814, 129] width 568 height 43
paste input "T06RW2"
type input "T"
paste input "#737171929"
click at [966, 353] on button "Search" at bounding box center [1032, 375] width 133 height 44
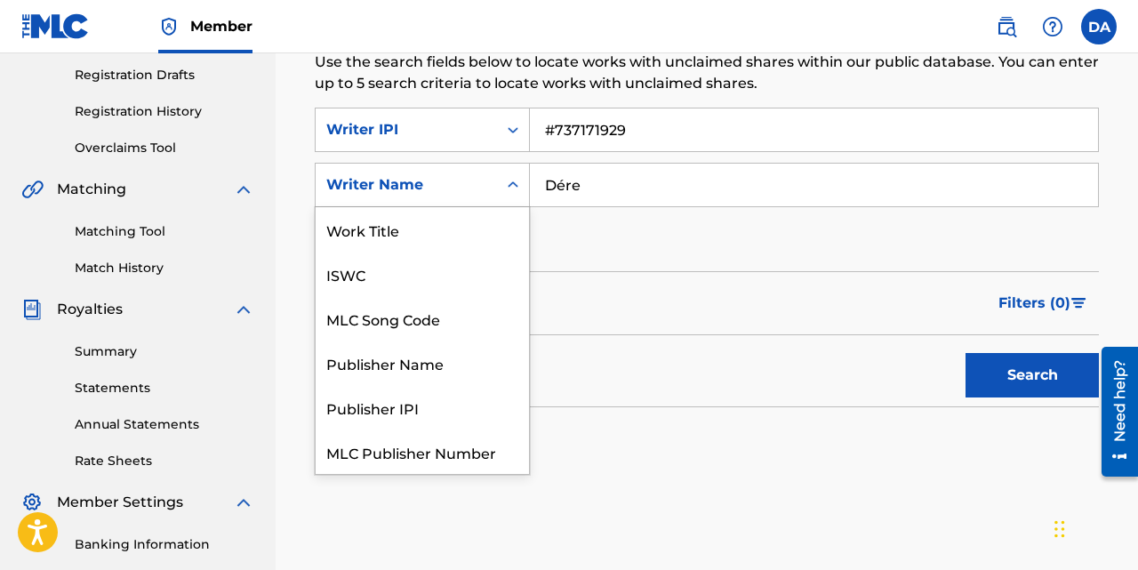
click at [440, 188] on div "Writer Name" at bounding box center [406, 184] width 160 height 21
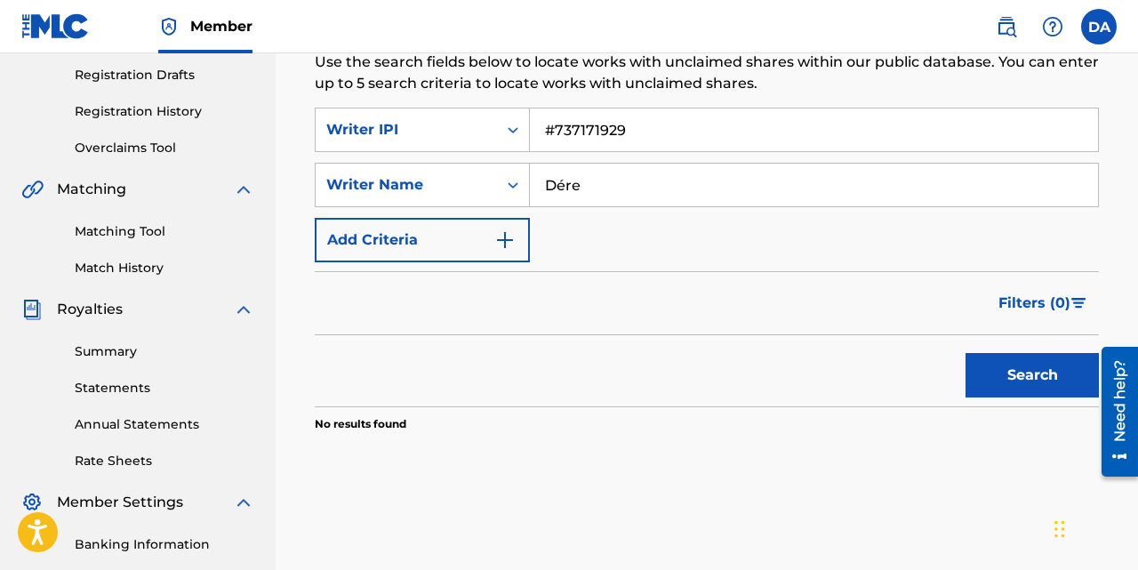
click at [626, 165] on input "Dére" at bounding box center [814, 185] width 568 height 43
click at [552, 132] on input "#737171929" at bounding box center [814, 129] width 568 height 43
type input "737171929"
click at [966, 353] on button "Search" at bounding box center [1032, 375] width 133 height 44
click at [432, 152] on div "SearchWithCriteriadc3cc608-8b9c-494d-92e5-5e65e9dded0f Writer IPI 737171929 Sea…" at bounding box center [707, 185] width 784 height 155
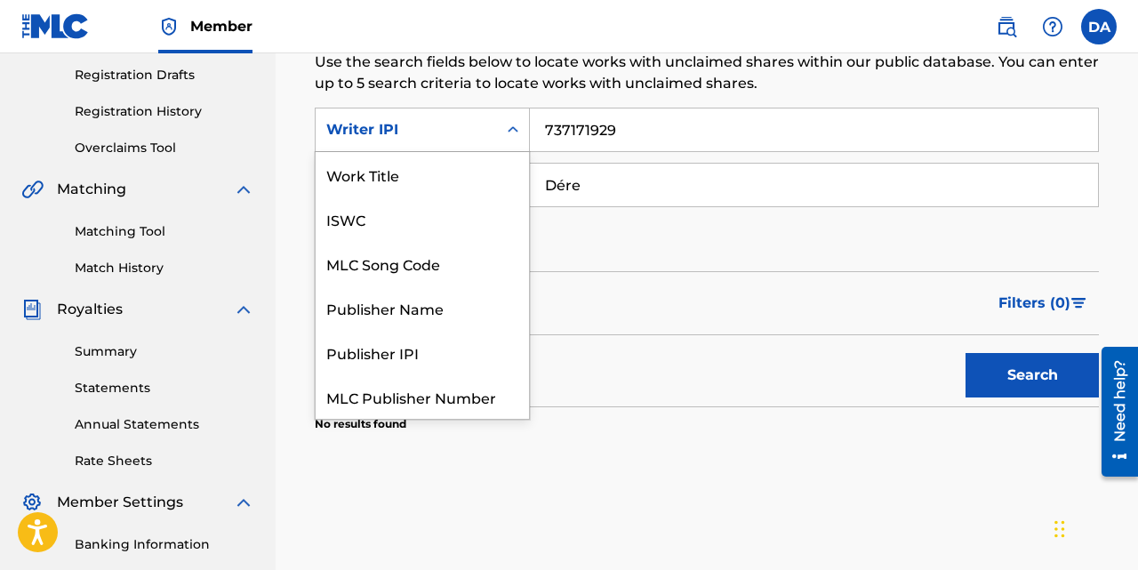
click at [430, 140] on div "Writer IPI" at bounding box center [406, 129] width 160 height 21
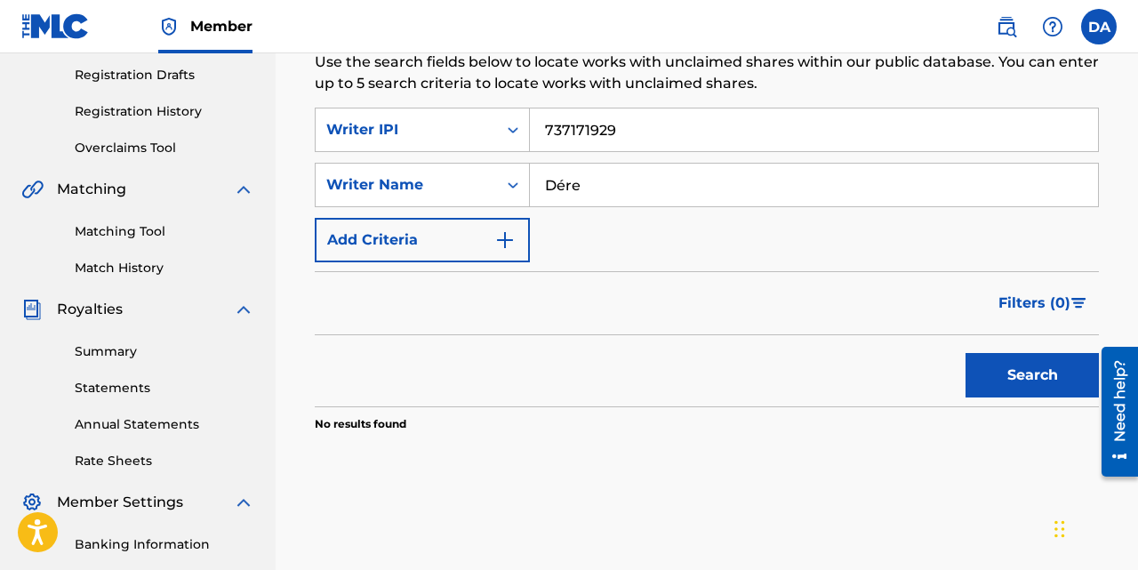
click at [430, 140] on div "Writer IPI" at bounding box center [406, 130] width 181 height 34
click at [430, 144] on div "Writer IPI" at bounding box center [406, 130] width 181 height 34
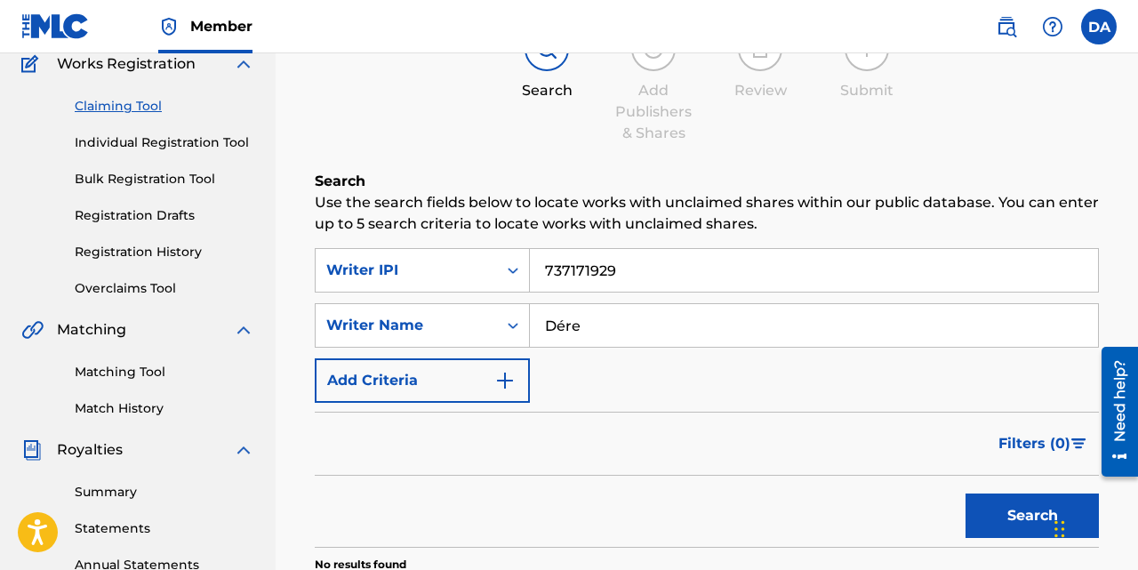
scroll to position [153, 0]
